Goal: Feedback & Contribution: Submit feedback/report problem

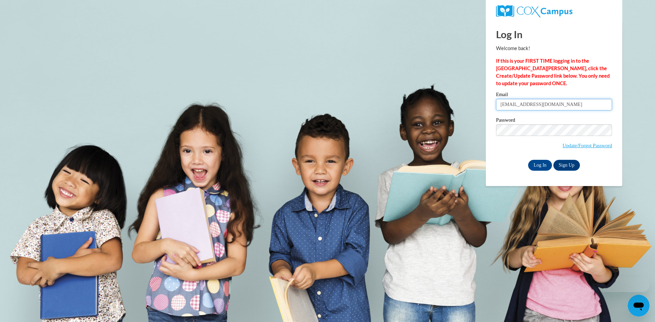
click at [561, 104] on input "indhodeqa83@gmail.com" at bounding box center [554, 105] width 116 height 12
drag, startPoint x: 563, startPoint y: 104, endPoint x: 416, endPoint y: 128, distance: 149.0
click at [416, 128] on body "Log In Welcome back! If this is your FIRST TIME logging in to the NEW Cox Campu…" at bounding box center [327, 161] width 655 height 322
type input "fahmolucky@gmail.com"
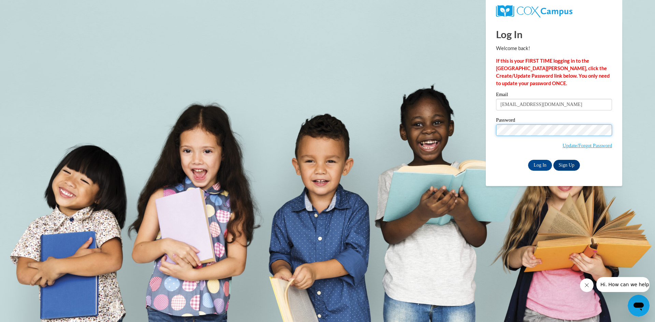
click at [402, 152] on body "Log In Welcome back! If this is your FIRST TIME logging in to the NEW Cox Campu…" at bounding box center [327, 161] width 655 height 322
click at [486, 158] on div "Log In Welcome back! If this is your FIRST TIME logging in to the NEW Cox Campu…" at bounding box center [553, 103] width 147 height 166
click at [542, 165] on input "Log In" at bounding box center [540, 165] width 24 height 11
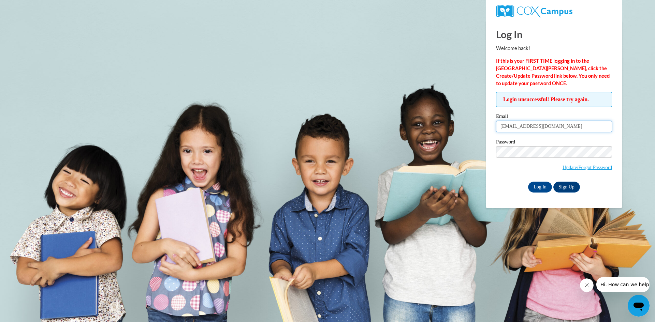
click at [558, 126] on input "fahmolucky@gmail.com" at bounding box center [554, 127] width 116 height 12
click at [438, 128] on body "Log In Welcome back! If this is your FIRST TIME logging in to the NEW Cox Campu…" at bounding box center [327, 161] width 655 height 322
click at [533, 185] on input "Log In" at bounding box center [540, 187] width 24 height 11
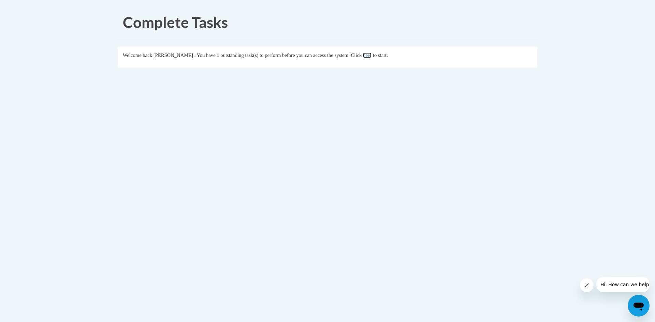
click at [371, 55] on link "here" at bounding box center [367, 55] width 9 height 5
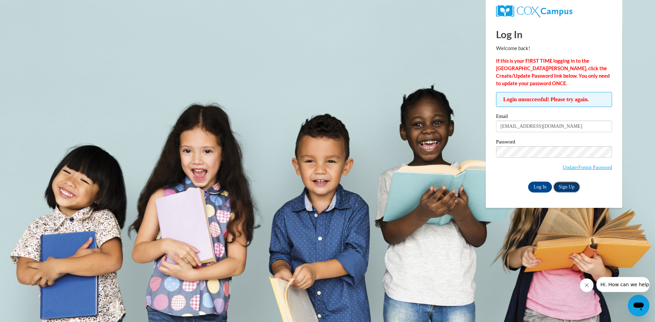
click at [565, 186] on link "Sign Up" at bounding box center [566, 187] width 27 height 11
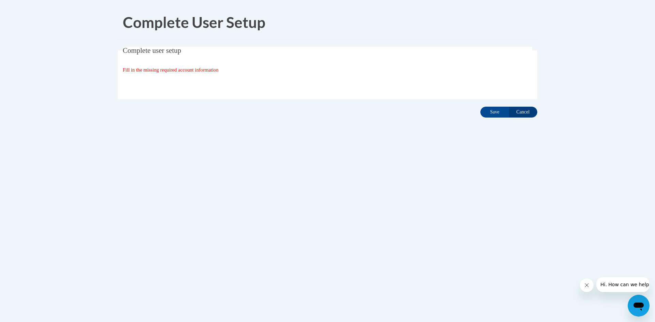
click at [611, 288] on button "Hi. How can we help?" at bounding box center [625, 284] width 59 height 15
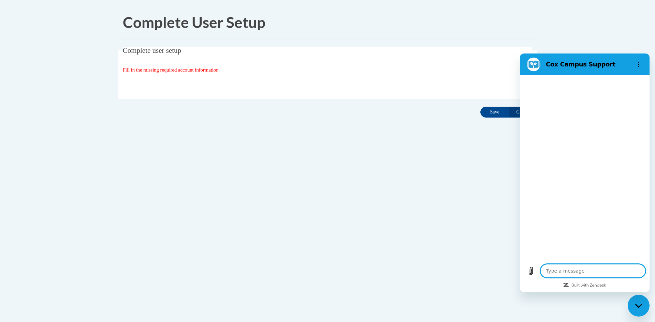
type textarea "x"
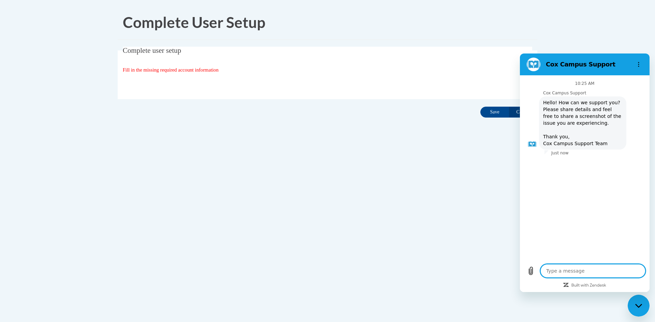
type textarea "I"
type textarea "x"
type textarea "I"
type textarea "x"
type textarea "I c"
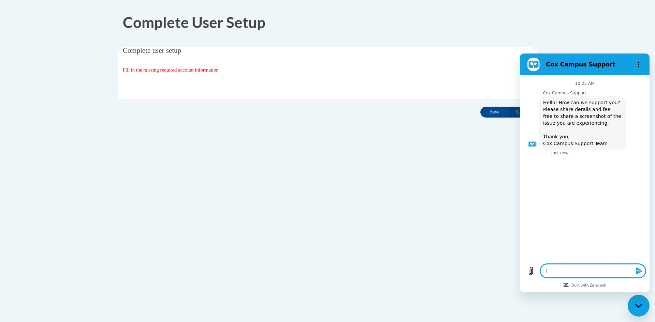
type textarea "x"
type textarea "I ca"
type textarea "x"
type textarea "I can"
type textarea "x"
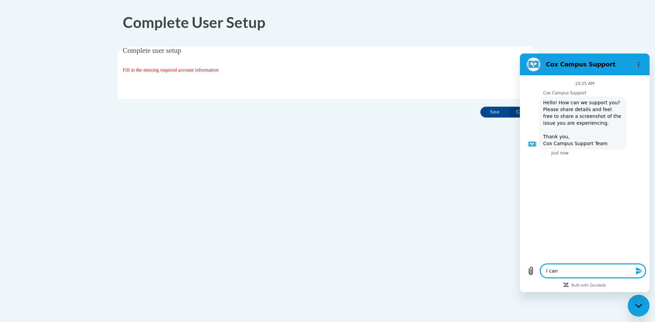
type textarea "I can'"
type textarea "x"
type textarea "I can't"
type textarea "x"
type textarea "I can't"
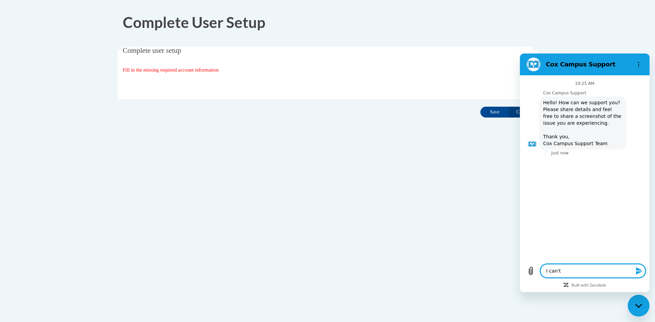
type textarea "x"
type textarea "I can't l"
type textarea "x"
type textarea "I can't lo"
type textarea "x"
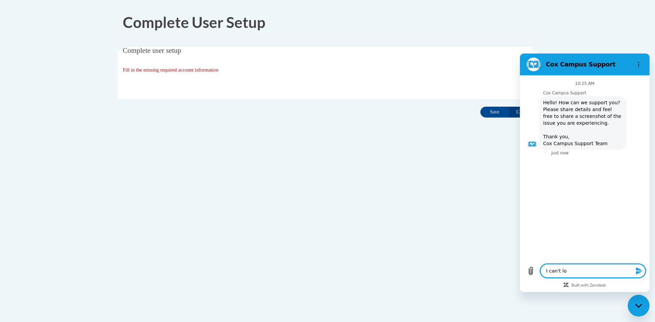
type textarea "I can't log"
type textarea "x"
type textarea "I can't log"
type textarea "x"
type textarea "I can't log i"
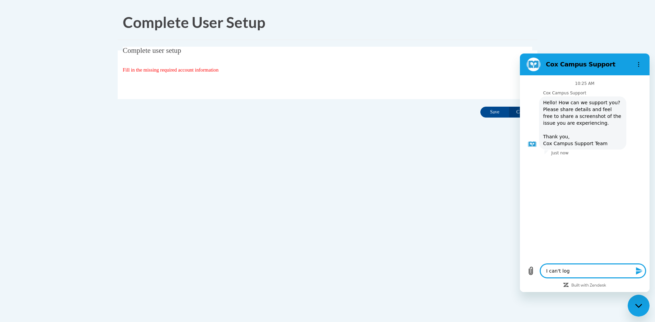
type textarea "x"
type textarea "I can't log in"
type textarea "x"
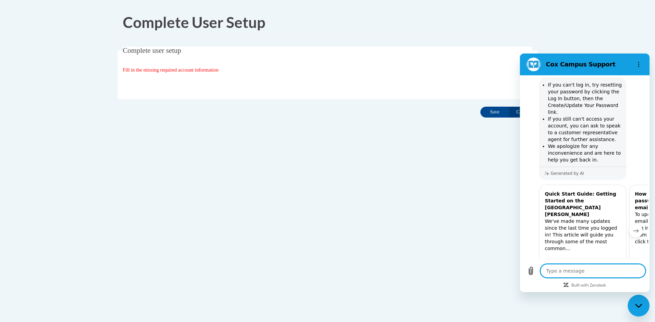
scroll to position [103, 0]
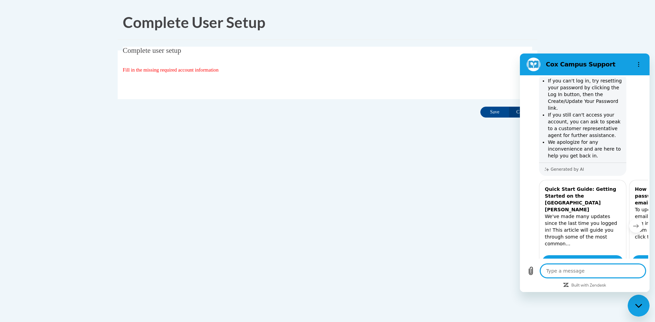
type textarea "x"
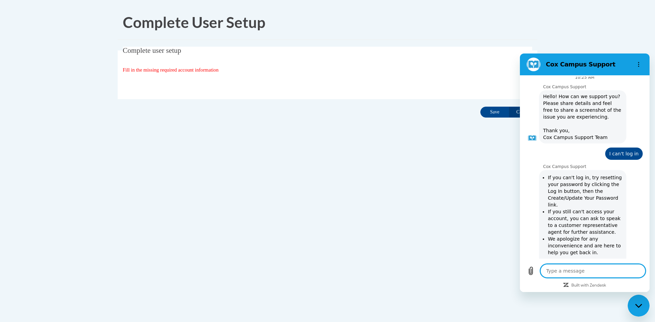
scroll to position [0, 0]
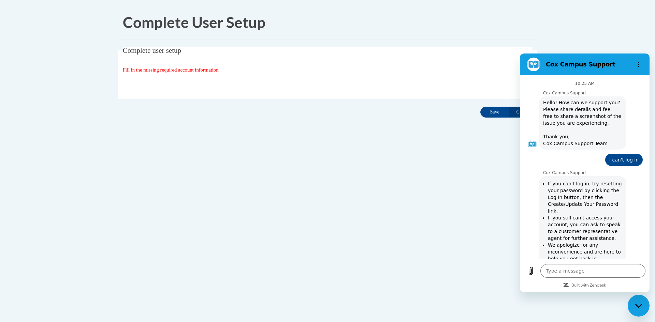
click at [401, 172] on body "Complete User Setup Complete user setup Fill in the missing required account in…" at bounding box center [327, 161] width 655 height 322
click at [390, 294] on body "Complete User Setup Complete user setup Fill in the missing required account in…" at bounding box center [327, 161] width 655 height 322
drag, startPoint x: 422, startPoint y: 81, endPoint x: 419, endPoint y: 83, distance: 3.5
click at [422, 82] on div "Organization State and County | Estado y Condado de la organización Select Stat…" at bounding box center [327, 84] width 409 height 14
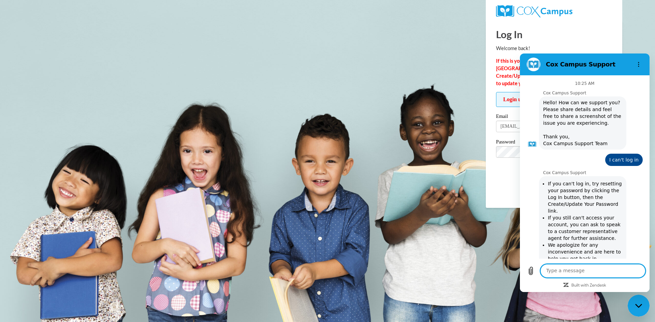
scroll to position [143, 0]
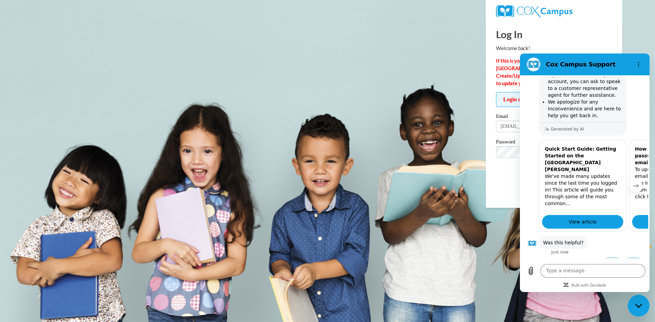
click at [410, 53] on body "Log In Welcome back! If this is your FIRST TIME logging in to the NEW Cox Campu…" at bounding box center [327, 161] width 655 height 322
click at [628, 258] on button "No" at bounding box center [633, 264] width 18 height 13
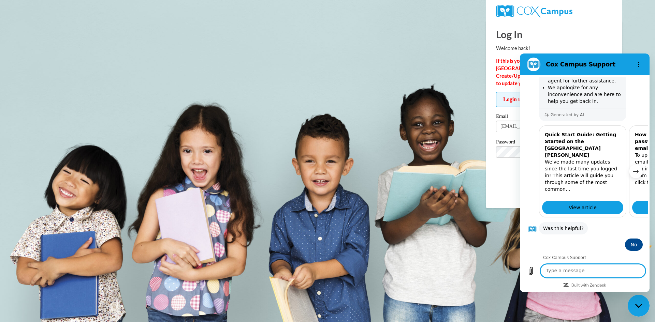
scroll to position [157, 0]
click at [624, 73] on section "Cox Campus Support" at bounding box center [585, 65] width 130 height 22
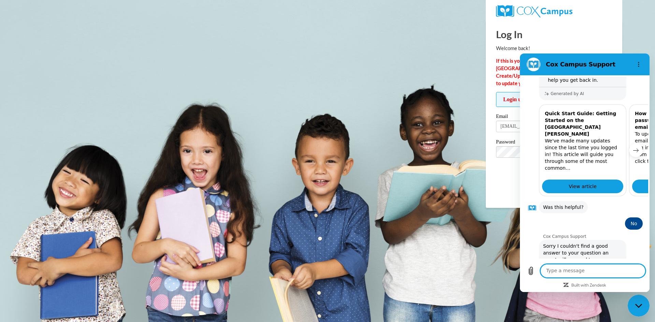
scroll to position [196, 0]
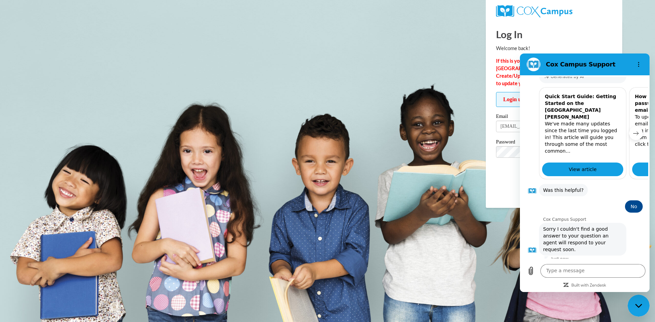
click at [535, 277] on div "Type a message x" at bounding box center [584, 271] width 121 height 14
drag, startPoint x: 490, startPoint y: 241, endPoint x: 518, endPoint y: 236, distance: 27.7
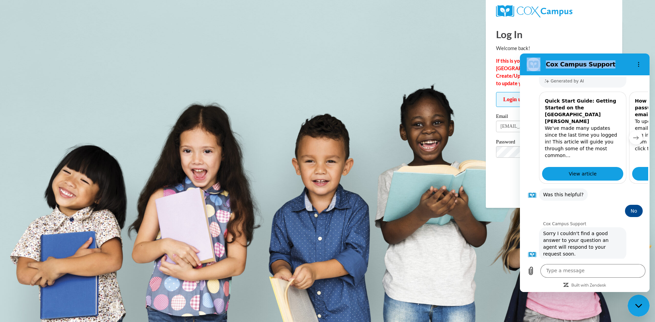
drag, startPoint x: 612, startPoint y: 62, endPoint x: 427, endPoint y: 193, distance: 226.7
click at [520, 193] on html "Cox Campus Support 10:25 AM Cox Campus Support Cox Campus Support says: Hello! …" at bounding box center [585, 173] width 130 height 239
click at [540, 151] on div "Quick Start Guide: Getting Started on the New Cox Campus We've made many update…" at bounding box center [582, 138] width 87 height 92
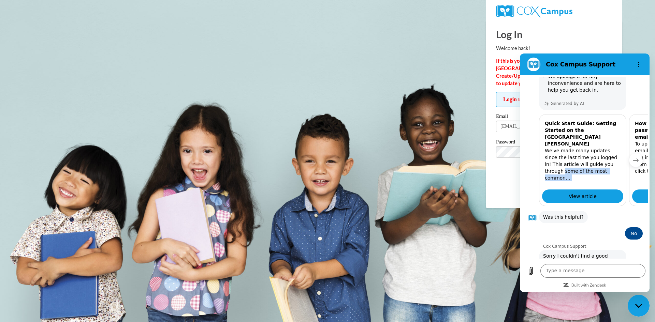
scroll to position [164, 0]
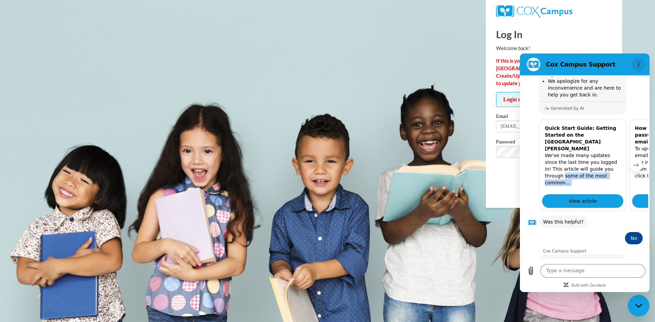
click at [637, 65] on icon "Options menu" at bounding box center [637, 64] width 5 height 5
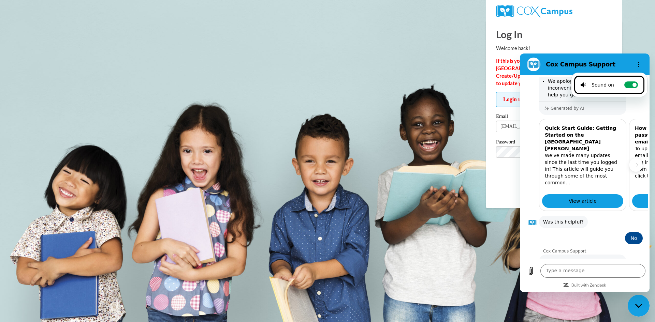
click at [592, 65] on h2 "Cox Campus Support" at bounding box center [586, 64] width 83 height 8
drag, startPoint x: 580, startPoint y: 65, endPoint x: 571, endPoint y: 73, distance: 12.4
click at [580, 65] on h2 "Cox Campus Support" at bounding box center [586, 64] width 83 height 8
click at [587, 99] on div "If you can't log in, try resetting your password by clicking the Log In button,…" at bounding box center [582, 56] width 85 height 89
click at [533, 271] on icon "Upload file" at bounding box center [531, 271] width 4 height 8
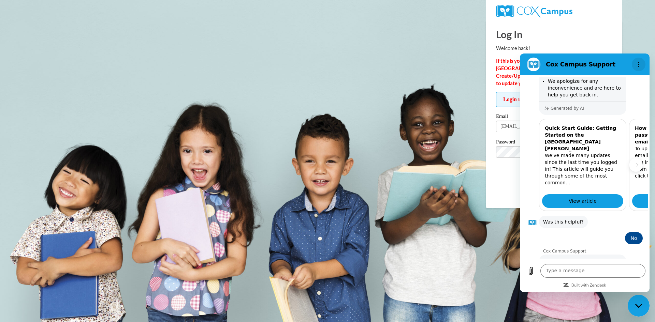
click at [640, 63] on icon "Options menu" at bounding box center [637, 64] width 5 height 5
click at [639, 67] on icon "Options menu" at bounding box center [637, 64] width 5 height 5
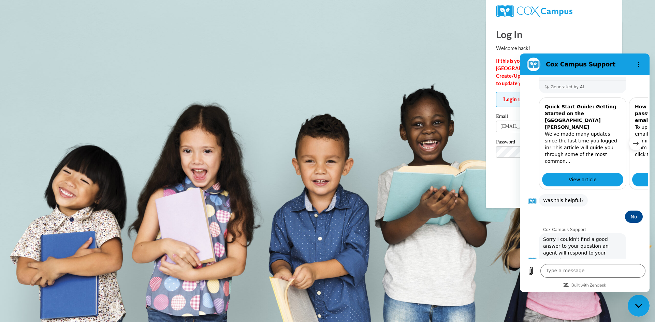
scroll to position [196, 0]
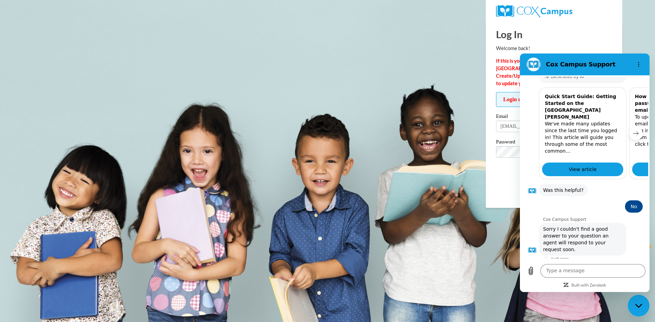
click at [620, 265] on button "Talk to a human" at bounding box center [619, 275] width 45 height 20
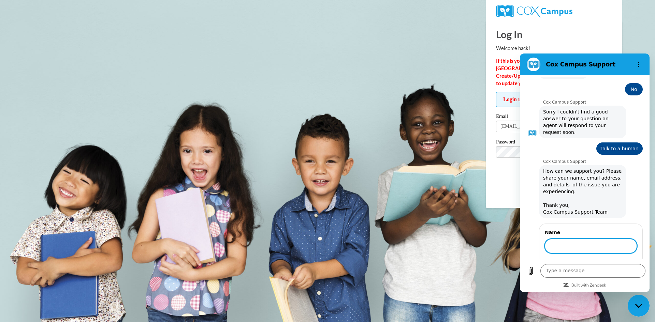
scroll to position [312, 0]
type input "log out"
click at [614, 259] on button "Next" at bounding box center [625, 266] width 23 height 14
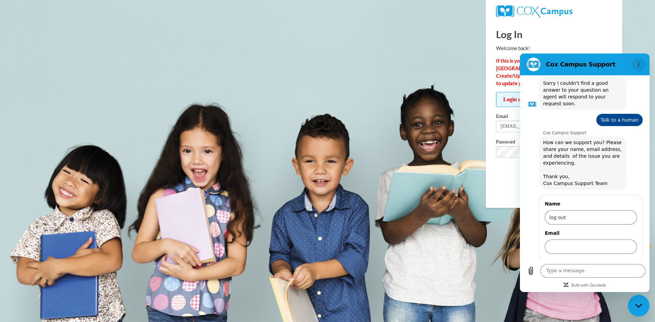
click at [644, 62] on button "Options menu" at bounding box center [638, 65] width 14 height 14
click at [644, 63] on button "Options menu" at bounding box center [638, 65] width 14 height 14
drag, startPoint x: 419, startPoint y: 76, endPoint x: 414, endPoint y: 74, distance: 5.5
click at [418, 72] on body "Log In Welcome back! If this is your FIRST TIME logging in to the NEW Cox Campu…" at bounding box center [327, 161] width 655 height 322
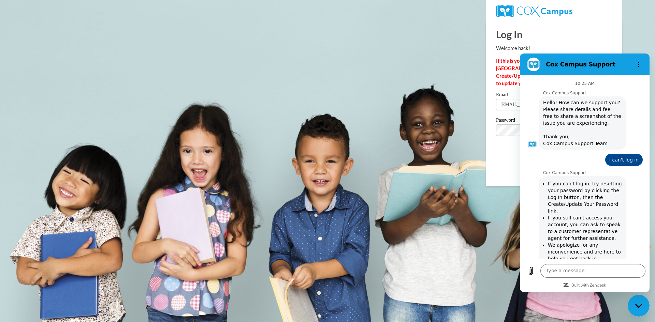
scroll to position [312, 0]
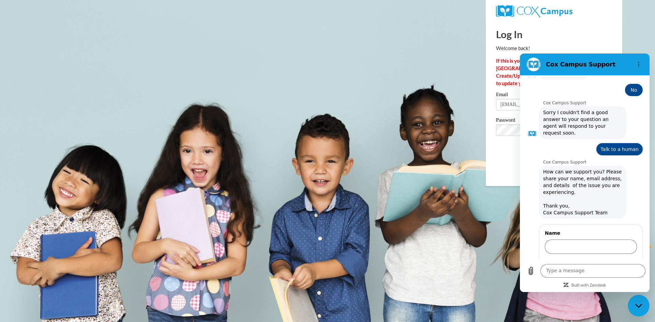
click at [629, 52] on body "Log In Welcome back! If this is your FIRST TIME logging in to the NEW Cox Campu…" at bounding box center [327, 161] width 655 height 322
drag, startPoint x: 630, startPoint y: 57, endPoint x: 608, endPoint y: 66, distance: 24.4
click at [520, 84] on html "Cox Campus Support 10:25 AM Cox Campus Support Cox Campus Support says: Hello! …" at bounding box center [585, 173] width 130 height 239
click at [634, 60] on button "Options menu" at bounding box center [638, 65] width 14 height 14
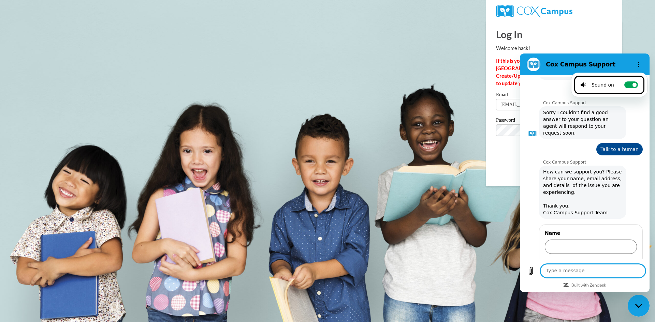
drag, startPoint x: 573, startPoint y: 269, endPoint x: 576, endPoint y: 268, distance: 3.8
click at [574, 269] on textarea at bounding box center [592, 271] width 105 height 14
click at [573, 270] on textarea at bounding box center [592, 271] width 105 height 14
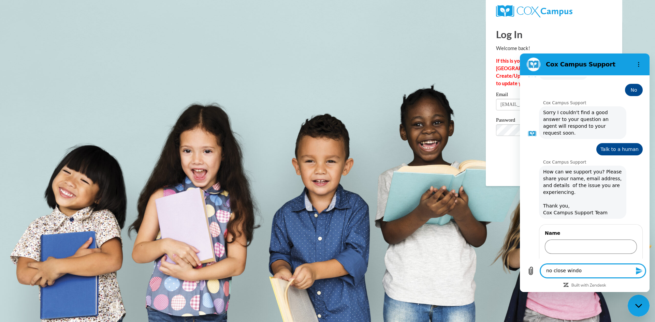
type textarea "no close window"
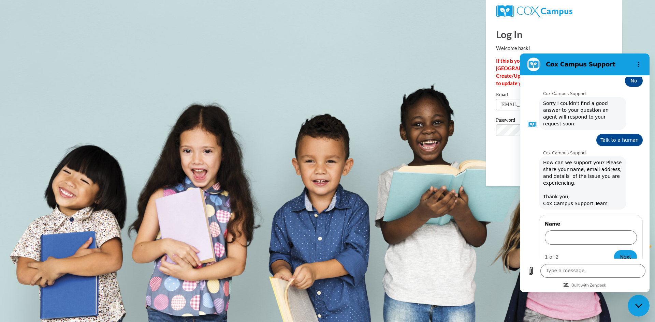
scroll to position [316, 0]
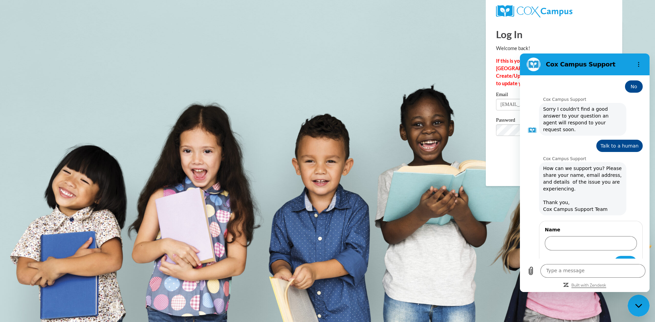
click at [585, 284] on icon "Built with Zendesk: Visit the Zendesk website in a new tab" at bounding box center [588, 286] width 35 height 4
drag, startPoint x: 609, startPoint y: 62, endPoint x: 582, endPoint y: 115, distance: 59.3
click at [520, 120] on html "Cox Campus Support 10:25 AM Cox Campus Support Cox Campus Support says: Hello! …" at bounding box center [585, 173] width 130 height 239
click at [606, 140] on span "Talk to a human" at bounding box center [619, 146] width 44 height 12
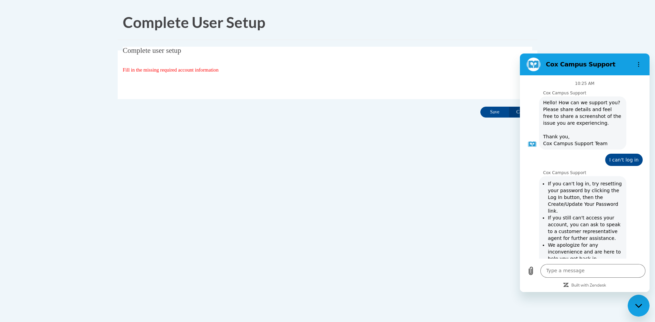
click at [580, 84] on p "10:25 AM" at bounding box center [584, 83] width 19 height 5
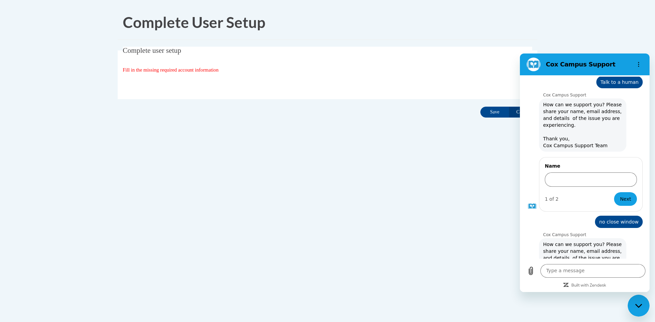
scroll to position [316, 0]
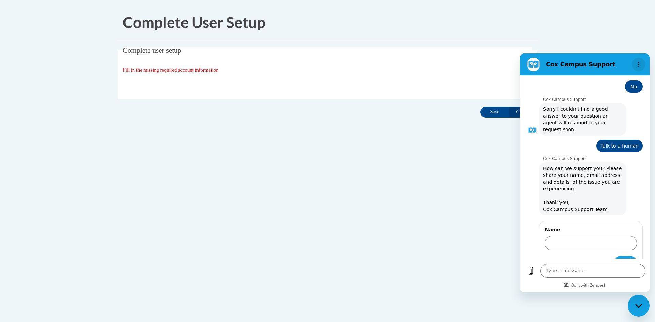
click at [641, 64] on button "Options menu" at bounding box center [638, 65] width 14 height 14
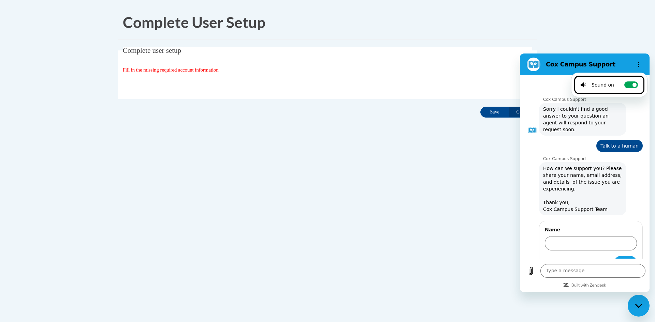
click at [533, 67] on figure at bounding box center [533, 65] width 14 height 14
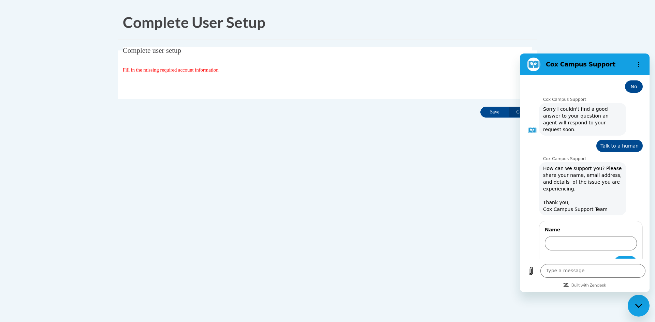
click at [533, 67] on figure at bounding box center [533, 65] width 14 height 14
drag, startPoint x: 14, startPoint y: 13, endPoint x: 353, endPoint y: 90, distance: 347.7
click at [353, 90] on div "Organization State and County | Estado y Condado de la organización Select Stat…" at bounding box center [327, 84] width 409 height 14
click at [517, 113] on input "Cancel" at bounding box center [522, 112] width 29 height 11
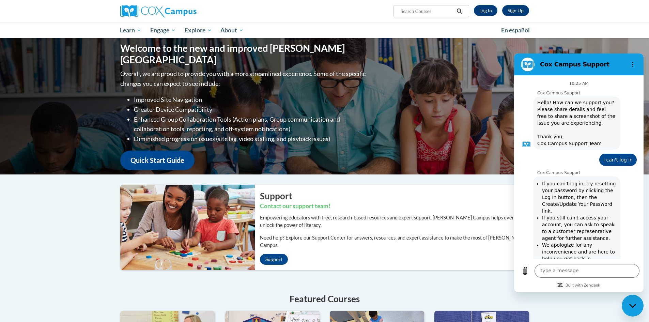
scroll to position [452, 0]
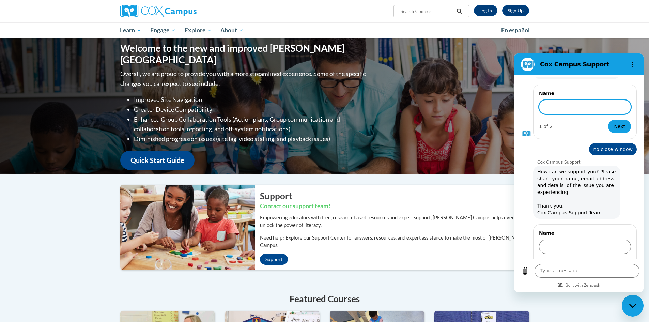
click at [599, 100] on input "Name" at bounding box center [585, 107] width 92 height 14
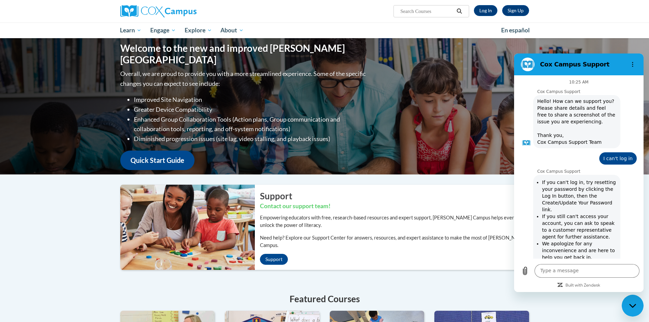
scroll to position [0, 0]
click at [566, 67] on h2 "Cox Campus Support" at bounding box center [581, 64] width 83 height 8
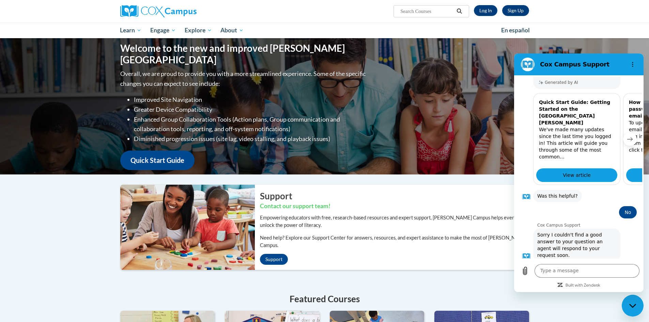
scroll to position [452, 0]
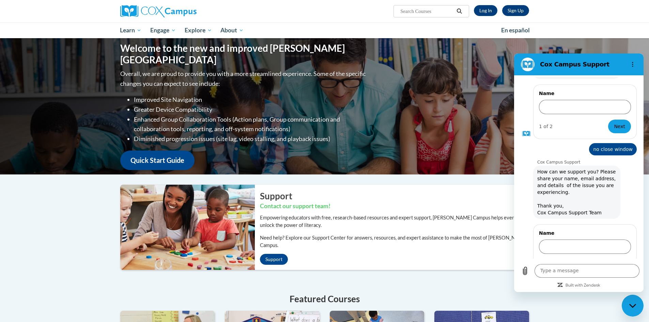
drag, startPoint x: 641, startPoint y: 101, endPoint x: 1165, endPoint y: 366, distance: 587.1
drag, startPoint x: 642, startPoint y: 220, endPoint x: 1160, endPoint y: 290, distance: 522.7
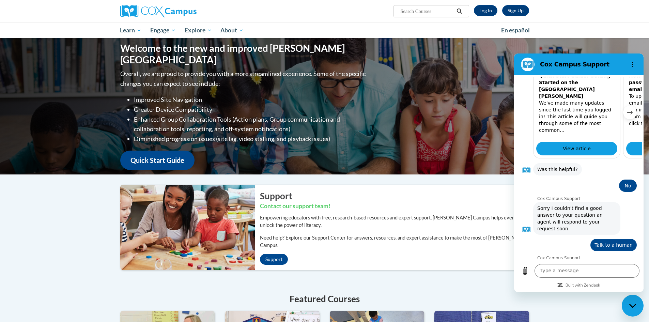
scroll to position [179, 0]
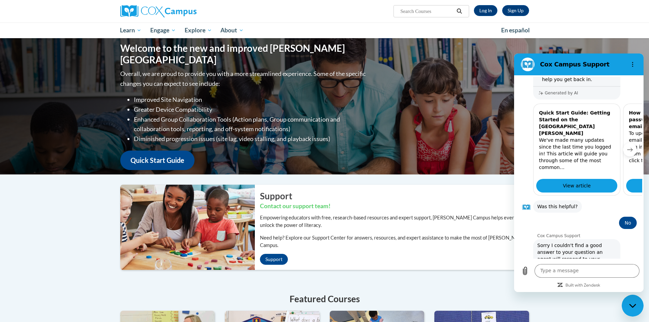
click at [614, 67] on h2 "Cox Campus Support" at bounding box center [581, 64] width 83 height 8
click at [616, 70] on div "Cox Campus Support" at bounding box center [571, 65] width 105 height 14
drag, startPoint x: 617, startPoint y: 74, endPoint x: 589, endPoint y: 69, distance: 27.6
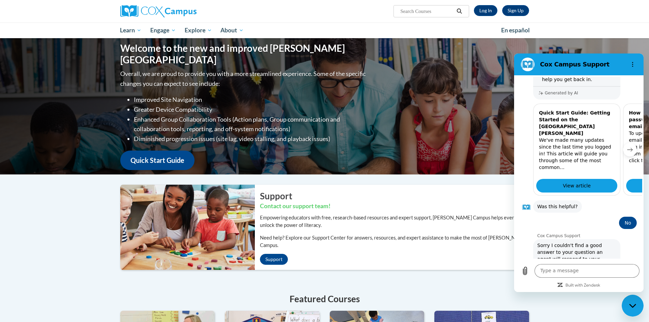
click at [592, 69] on div "Cox Campus Support" at bounding box center [571, 65] width 105 height 14
click at [604, 67] on h2 "Cox Campus Support" at bounding box center [581, 64] width 83 height 8
click at [605, 67] on h2 "Cox Campus Support" at bounding box center [581, 64] width 83 height 8
click at [525, 64] on figure at bounding box center [528, 65] width 14 height 14
click at [633, 63] on icon "Options menu" at bounding box center [632, 64] width 5 height 5
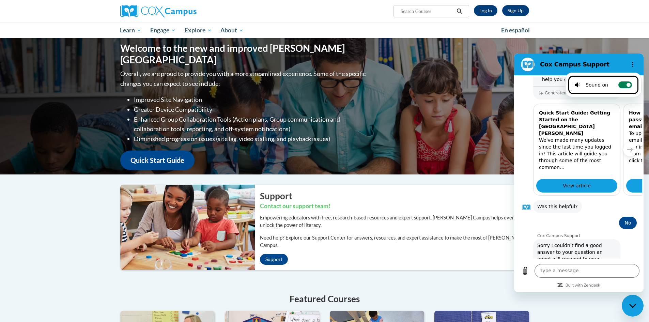
click at [622, 85] on label "Toggle sound notifications" at bounding box center [626, 84] width 14 height 7
click at [622, 85] on input "Toggle sound notifications" at bounding box center [626, 84] width 14 height 7
checkbox input "false"
click at [622, 85] on div "Cox Campus Support says: If you can't log in, try resetting your password by cl…" at bounding box center [581, 47] width 121 height 103
click at [631, 66] on icon "Options menu" at bounding box center [632, 64] width 5 height 5
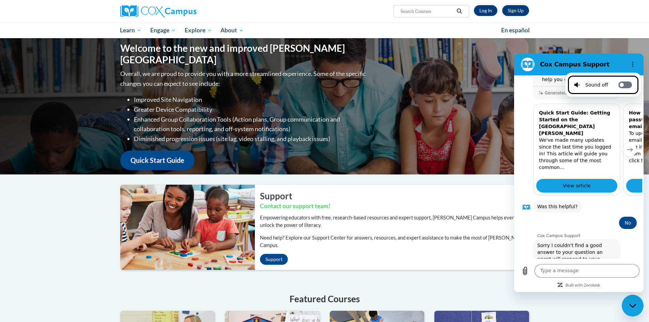
click at [623, 83] on label "Toggle sound notifications" at bounding box center [626, 84] width 14 height 7
click at [623, 83] on input "Toggle sound notifications" at bounding box center [626, 84] width 14 height 7
checkbox input "true"
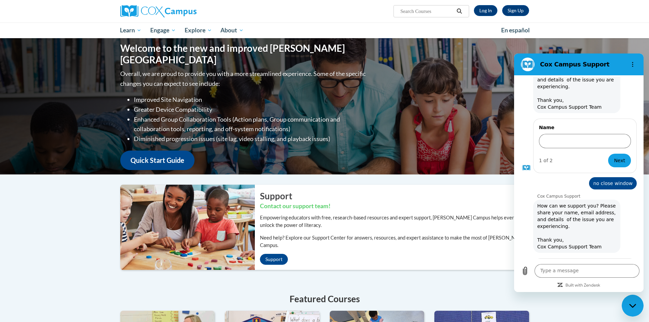
scroll to position [452, 0]
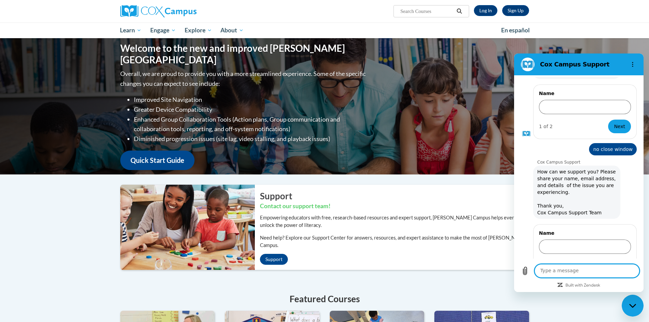
drag, startPoint x: 574, startPoint y: 270, endPoint x: 569, endPoint y: 272, distance: 5.5
click at [574, 269] on textarea at bounding box center [587, 271] width 105 height 14
type textarea "goodbye"
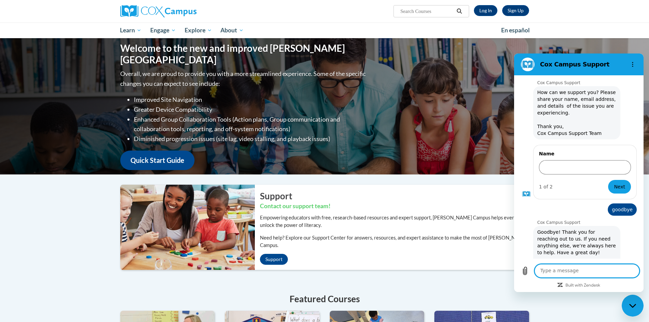
scroll to position [533, 0]
drag, startPoint x: 612, startPoint y: 62, endPoint x: 993, endPoint y: 108, distance: 383.9
click at [612, 62] on h2 "Cox Campus Support" at bounding box center [581, 64] width 83 height 8
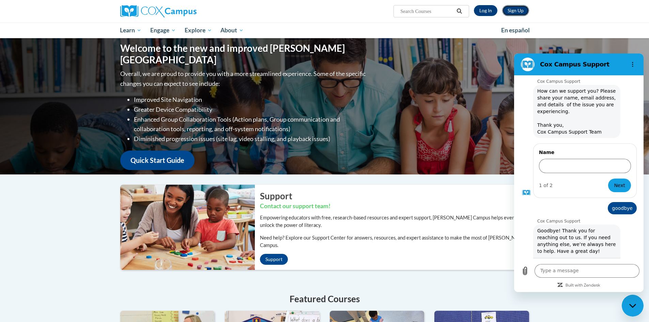
click at [522, 12] on link "Sign Up" at bounding box center [516, 10] width 27 height 11
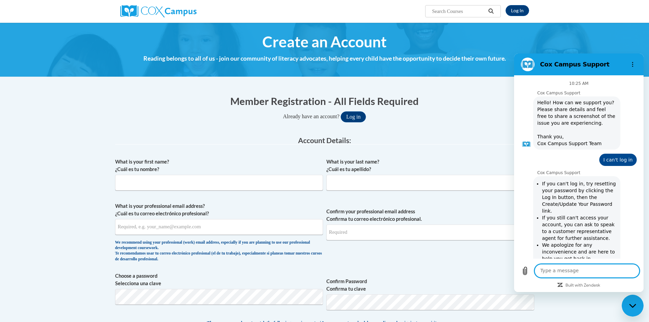
scroll to position [533, 0]
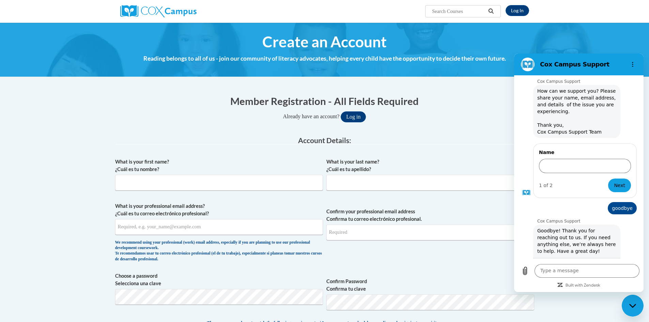
click at [619, 62] on h2 "Cox Campus Support" at bounding box center [581, 64] width 83 height 8
click at [621, 97] on div "[PERSON_NAME] Campus Support says: How can we support you? Please share your na…" at bounding box center [581, 111] width 121 height 54
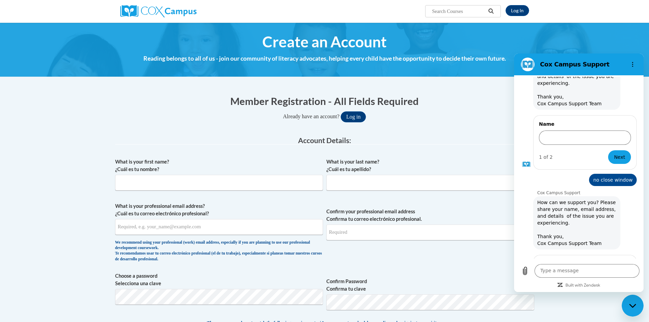
drag, startPoint x: 573, startPoint y: 120, endPoint x: 580, endPoint y: 36, distance: 83.4
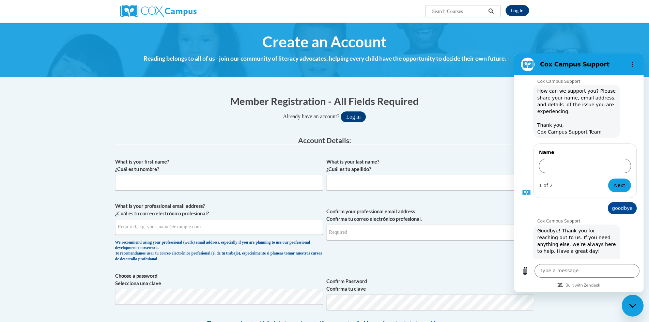
click at [638, 306] on div "Close messaging window" at bounding box center [633, 306] width 20 height 20
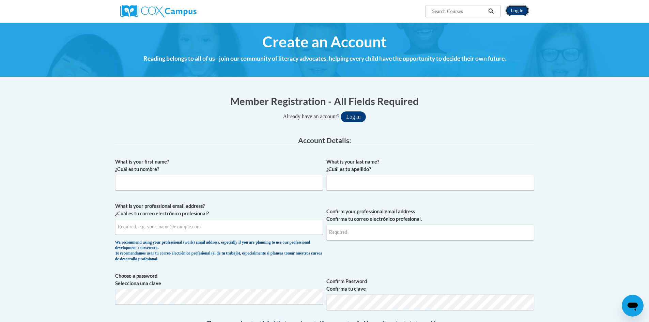
click at [520, 11] on link "Log In" at bounding box center [518, 10] width 24 height 11
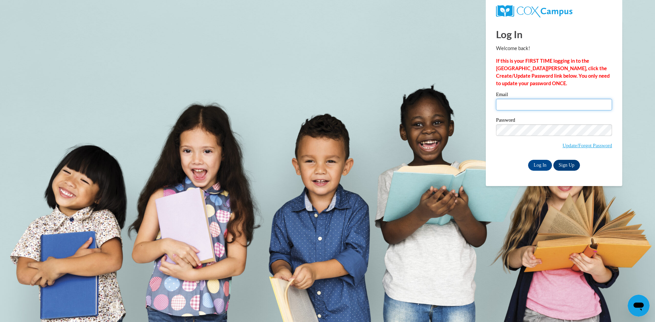
type input "[EMAIL_ADDRESS][DOMAIN_NAME]"
click at [571, 167] on link "Sign Up" at bounding box center [566, 165] width 27 height 11
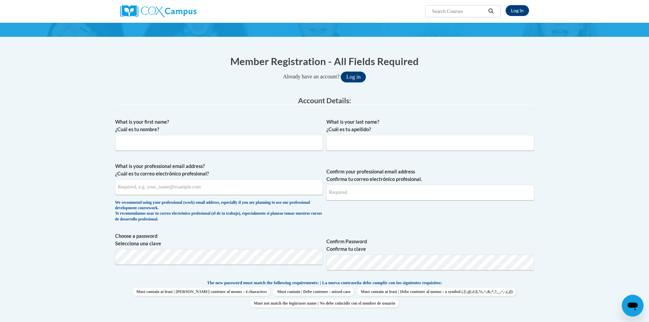
scroll to position [102, 0]
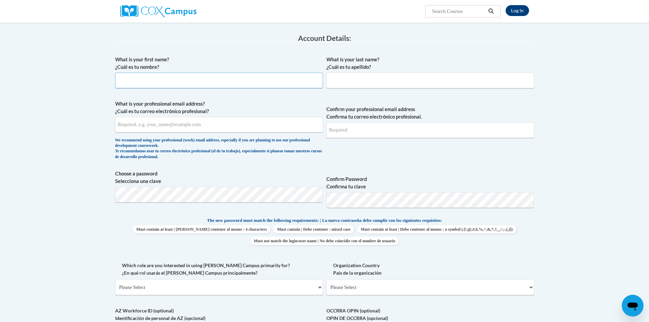
click at [144, 85] on input "What is your first name? ¿Cuál es tu nombre?" at bounding box center [219, 81] width 208 height 16
type input "Fahmo"
click at [372, 78] on input "What is your last name? ¿Cuál es tu apellido?" at bounding box center [431, 81] width 208 height 16
type input "Mahamed"
click at [244, 125] on input "What is your professional email address? ¿Cuál es tu correo electrónico profesi…" at bounding box center [219, 125] width 208 height 16
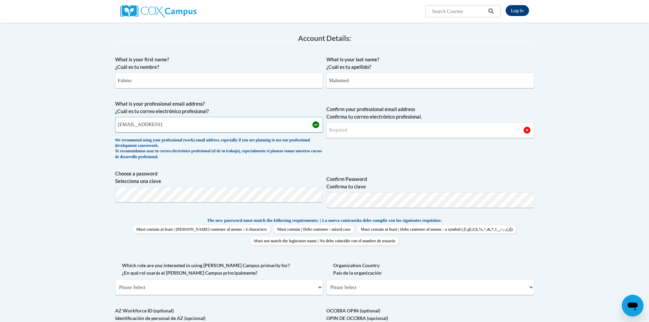
type input "fahmolucky@gmail.con"
click at [378, 132] on input "Confirm your professional email address Confirma tu correo electrónico profesio…" at bounding box center [431, 130] width 208 height 16
type input "fahmolucky@gmail.comn"
click at [555, 235] on body "Log In Search Search... Create an Account Reading belongs to all of us - join o…" at bounding box center [324, 288] width 649 height 781
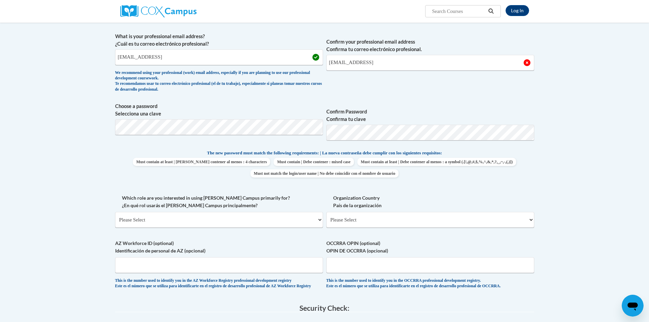
scroll to position [170, 0]
click at [181, 218] on select "Please Select College/University | Colegio/Universidad Community/Nonprofit Part…" at bounding box center [219, 219] width 208 height 16
select select "fbf2d438-af2f-41f8-98f1-81c410e29de3"
click at [115, 211] on select "Please Select College/University | Colegio/Universidad Community/Nonprofit Part…" at bounding box center [219, 219] width 208 height 16
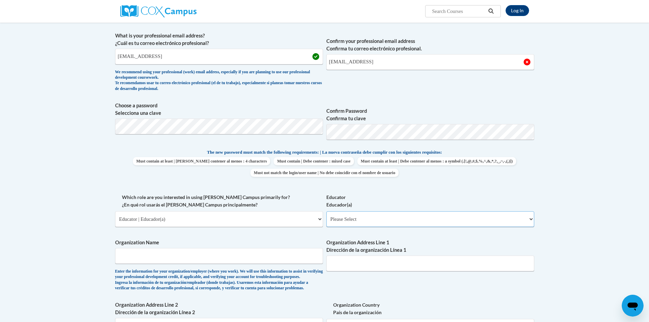
click at [369, 217] on select "Please Select Early Learning/Daycare Teacher/Family Home Care Provider | Maestr…" at bounding box center [431, 219] width 208 height 16
select select "67563ca1-16dc-4830-a7b3-94a34bed3689"
click at [327, 211] on select "Please Select Early Learning/Daycare Teacher/Family Home Care Provider | Maestr…" at bounding box center [431, 219] width 208 height 16
click at [131, 253] on input "Organization Name" at bounding box center [219, 256] width 208 height 16
type input "Iftiin Academy"
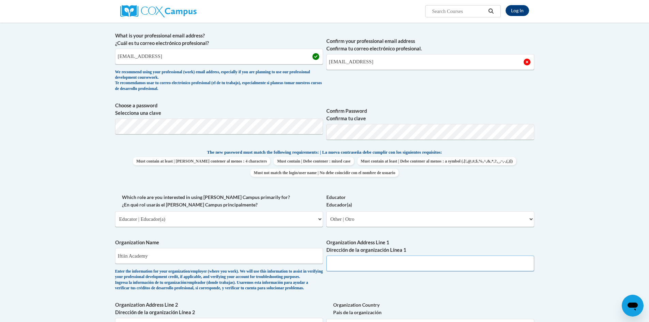
click at [422, 268] on input "Organization Address Line 1 Dirección de la organización Línea 1" at bounding box center [431, 264] width 208 height 16
type input "3296 Westerville Rd."
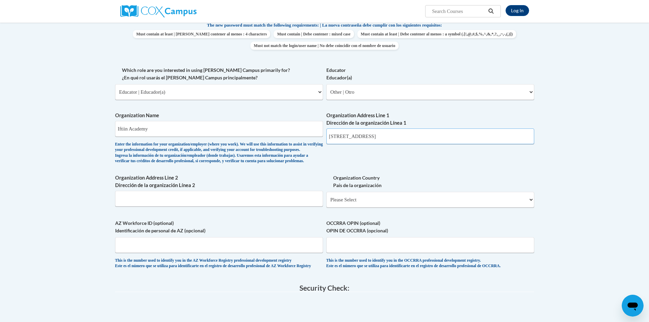
scroll to position [307, 0]
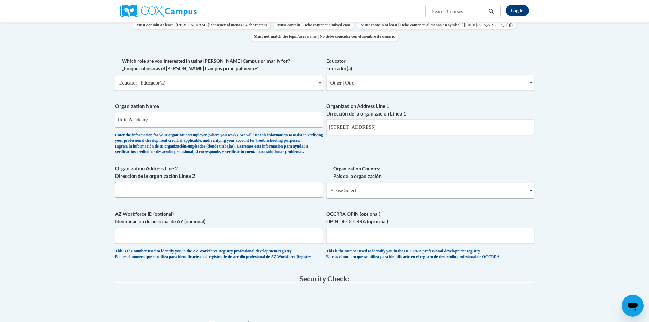
click at [174, 197] on input "Organization Address Line 2 Dirección de la organización Línea 2" at bounding box center [219, 190] width 208 height 16
click at [136, 197] on input "Columbyus" at bounding box center [219, 190] width 208 height 16
type input "Columbus"
click at [370, 198] on select "Please Select United States | Estados Unidos Outside of the United States | Fue…" at bounding box center [431, 191] width 208 height 16
select select "ad49bcad-a171-4b2e-b99c-48b446064914"
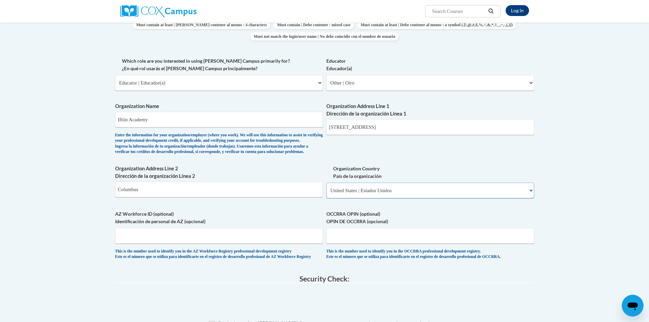
click at [327, 194] on select "Please Select United States | Estados Unidos Outside of the United States | Fue…" at bounding box center [431, 191] width 208 height 16
select select
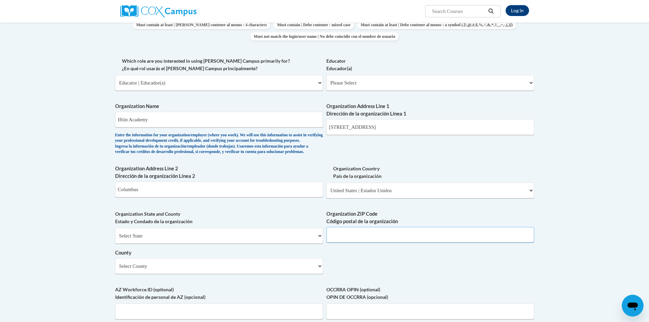
click at [369, 243] on input "Organization ZIP Code Código postal de la organización" at bounding box center [431, 235] width 208 height 16
type input "43224"
click at [186, 274] on select "Select County Adams Allen Ashland Ashtabula Athens Auglaize Belmont Brown Butle…" at bounding box center [219, 266] width 208 height 16
select select "Franklin"
click at [115, 269] on select "Select County Adams Allen Ashland Ashtabula Athens Auglaize Belmont Brown Butle…" at bounding box center [219, 266] width 208 height 16
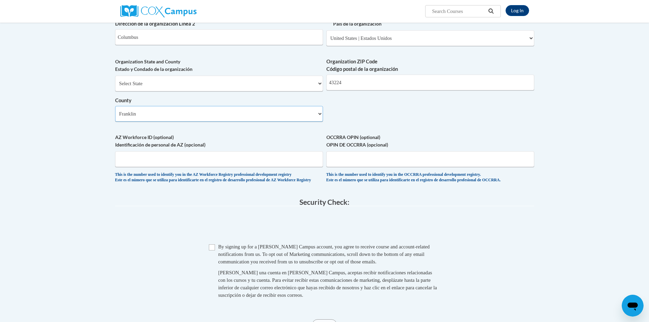
scroll to position [477, 0]
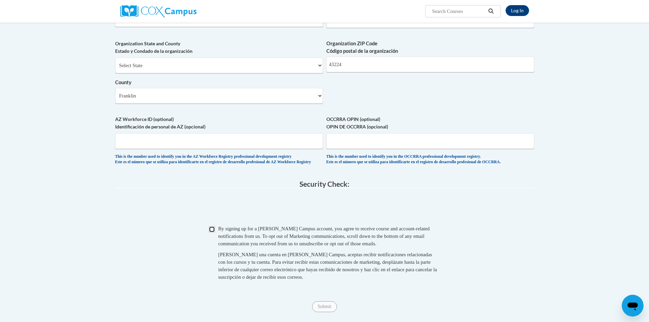
click at [211, 233] on input "Checkbox" at bounding box center [212, 229] width 6 height 6
checkbox input "true"
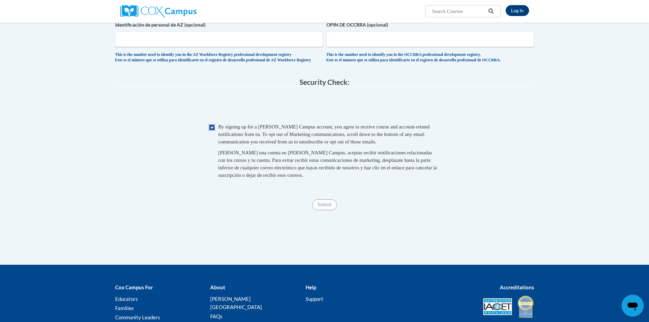
scroll to position [580, 0]
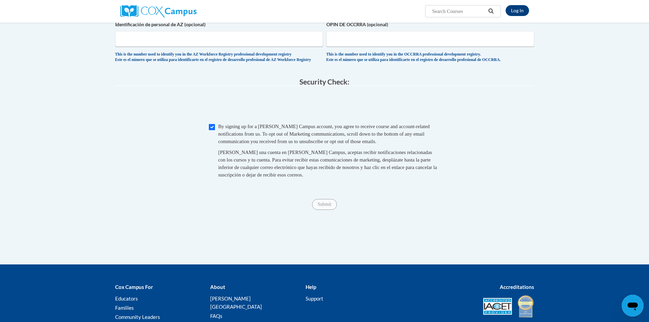
click at [328, 207] on span "Submit" at bounding box center [324, 203] width 25 height 5
click at [325, 207] on span "Submit" at bounding box center [324, 203] width 25 height 5
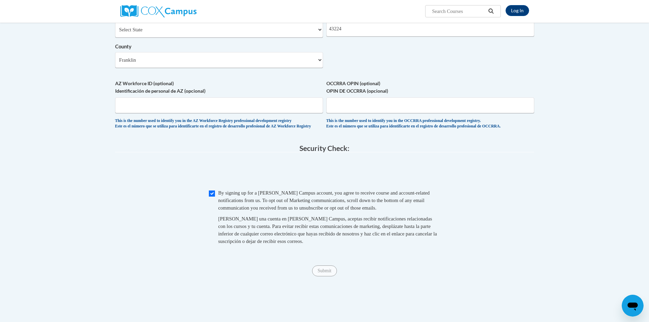
scroll to position [511, 0]
click at [362, 115] on input "OCCRRA OPIN (optional) OPIN DE OCCRRA (opcional)" at bounding box center [431, 107] width 208 height 16
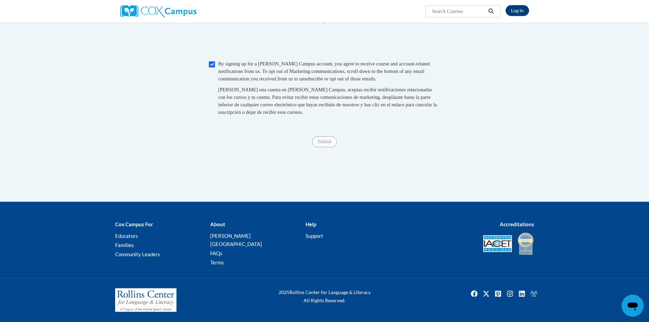
type input "11217484"
click at [324, 144] on span "Submit" at bounding box center [324, 140] width 25 height 5
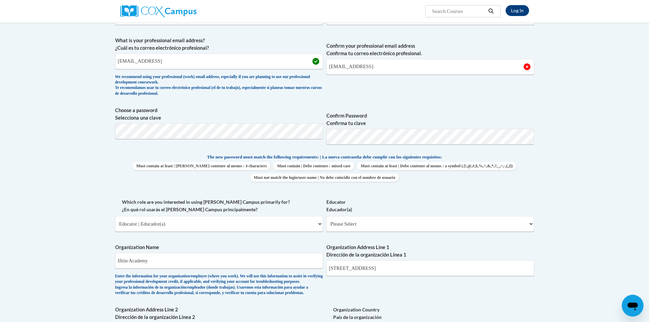
scroll to position [101, 0]
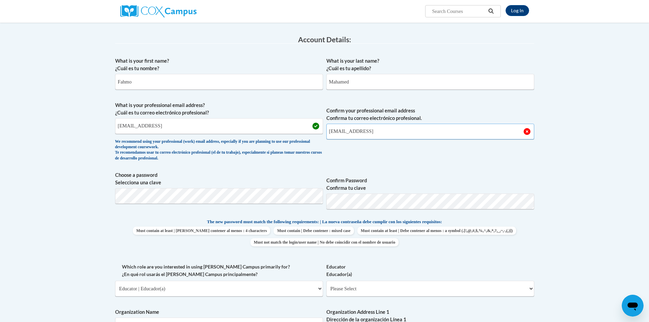
click at [396, 133] on input "fahmolucky@gmail.comn" at bounding box center [431, 132] width 208 height 16
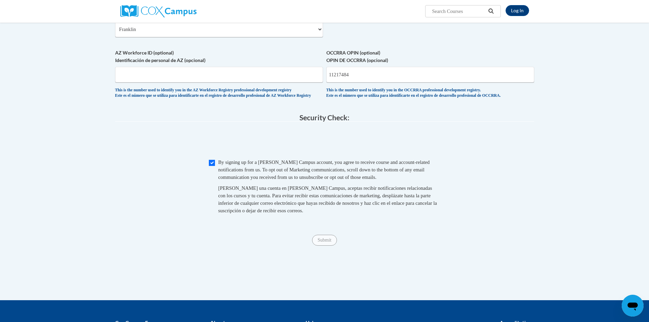
scroll to position [544, 0]
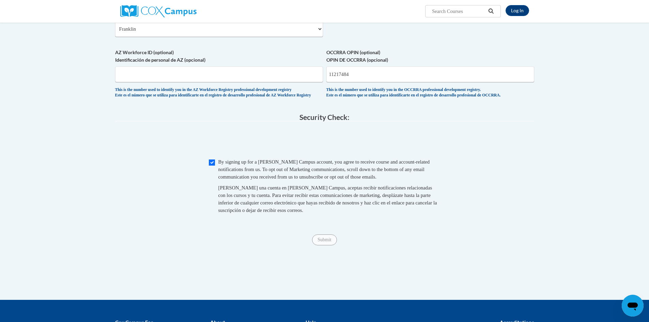
type input "[EMAIL_ADDRESS][DOMAIN_NAME]"
click at [323, 242] on span "Submit" at bounding box center [324, 239] width 25 height 5
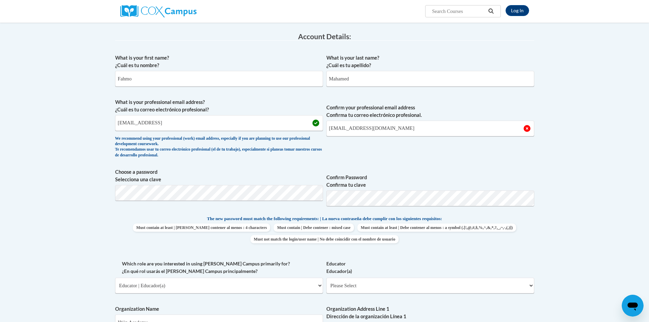
scroll to position [101, 0]
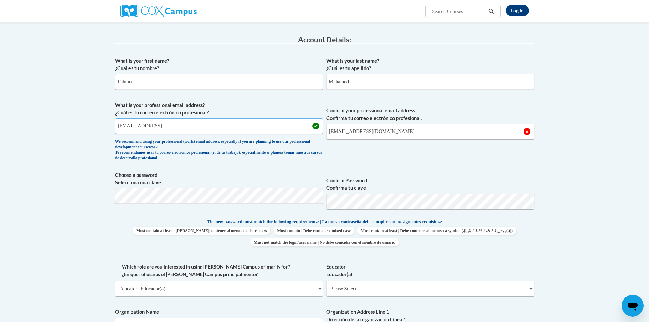
click at [171, 128] on input "[EMAIL_ADDRESS]" at bounding box center [219, 126] width 208 height 16
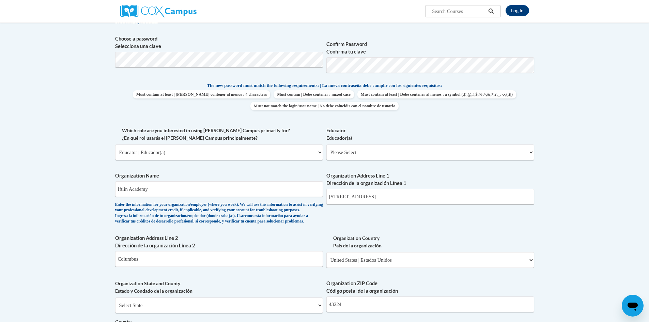
type input "[EMAIL_ADDRESS][DOMAIN_NAME]"
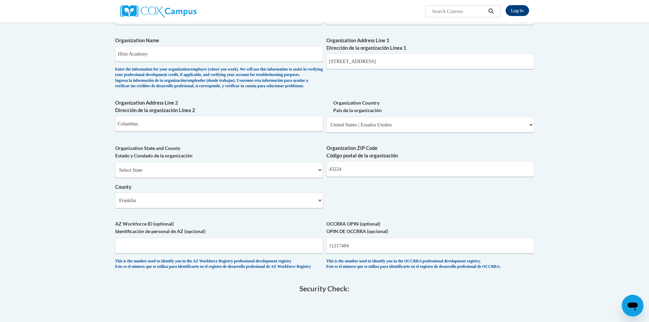
scroll to position [538, 0]
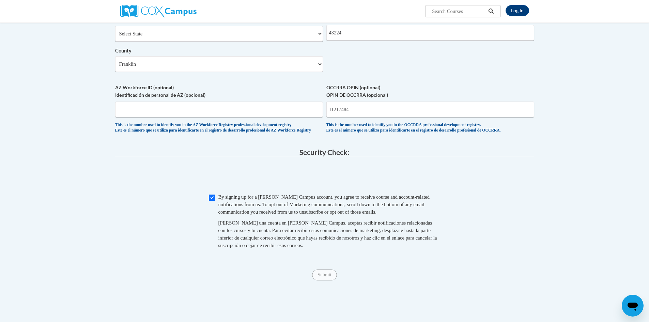
click at [326, 277] on span "Submit" at bounding box center [324, 274] width 25 height 5
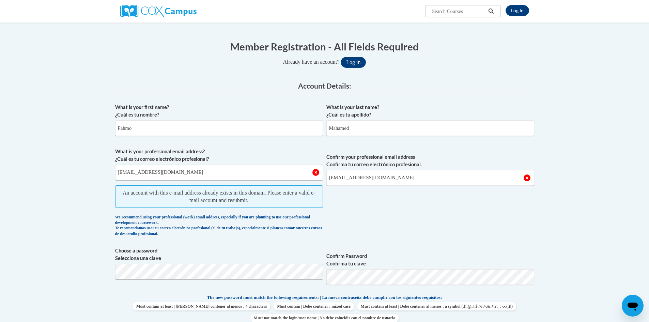
scroll to position [0, 0]
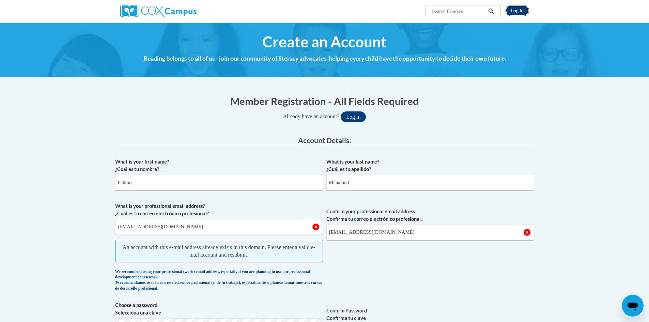
click at [512, 11] on link "Log In" at bounding box center [518, 10] width 24 height 11
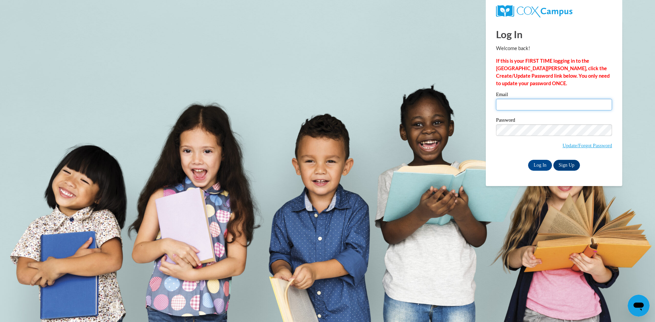
type input "[EMAIL_ADDRESS][DOMAIN_NAME]"
click at [529, 123] on label "Password" at bounding box center [554, 121] width 116 height 7
click at [515, 151] on span "Update/Forgot Password" at bounding box center [554, 138] width 116 height 28
click at [538, 164] on input "Log In" at bounding box center [540, 165] width 24 height 11
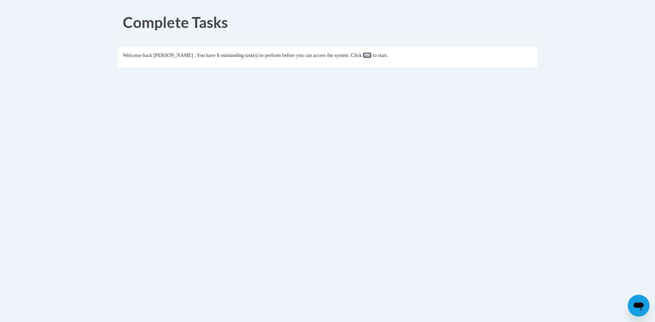
click at [371, 57] on link "here" at bounding box center [367, 55] width 9 height 5
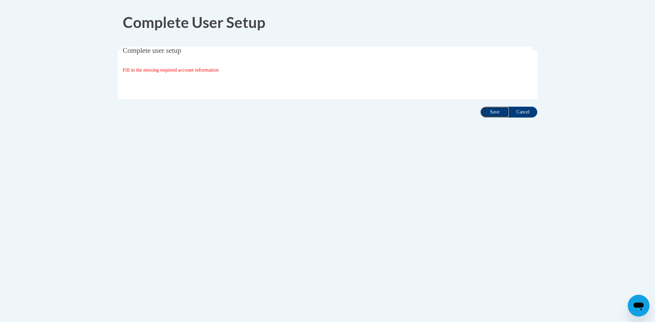
click at [494, 113] on input "Save" at bounding box center [494, 112] width 29 height 11
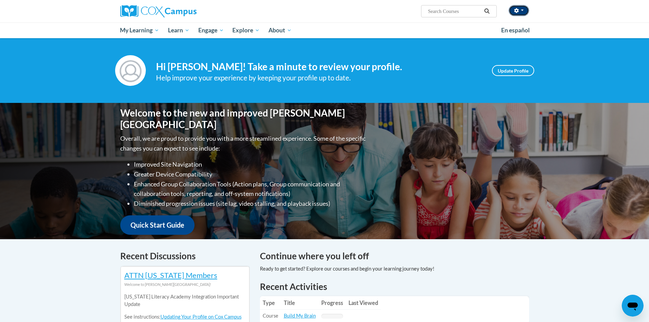
click at [526, 8] on button "button" at bounding box center [519, 10] width 20 height 11
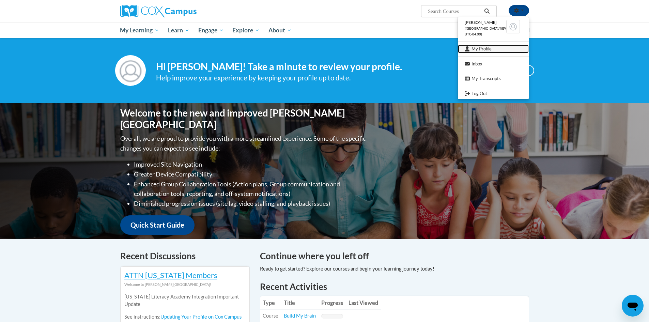
click at [475, 48] on link "My Profile" at bounding box center [493, 49] width 71 height 9
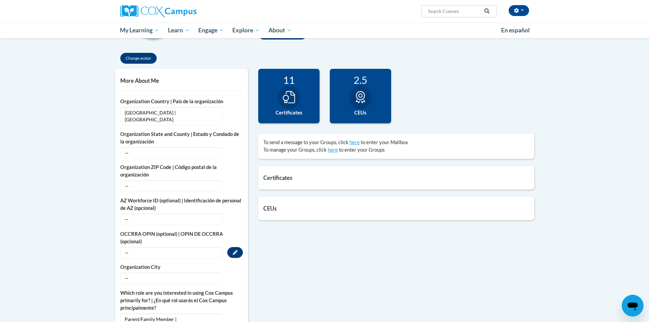
scroll to position [136, 0]
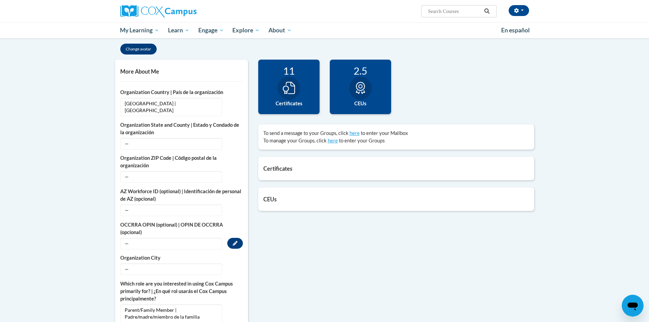
click at [151, 238] on span "—" at bounding box center [171, 244] width 102 height 12
click at [235, 241] on icon "Custom profile fields" at bounding box center [235, 243] width 5 height 5
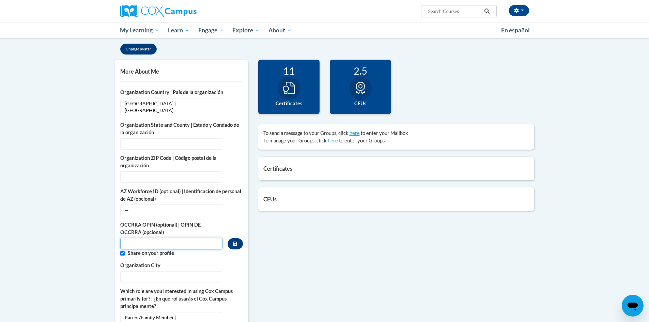
click at [170, 239] on input "Custom profile fields" at bounding box center [171, 244] width 103 height 12
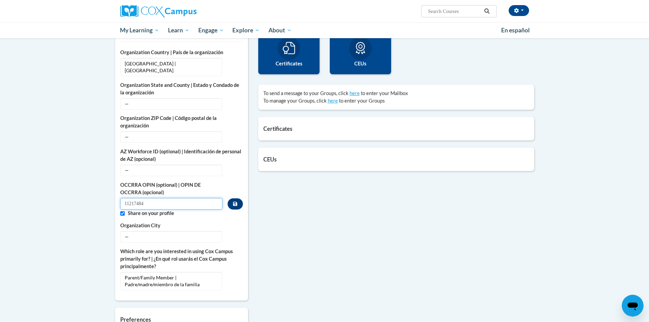
scroll to position [239, 0]
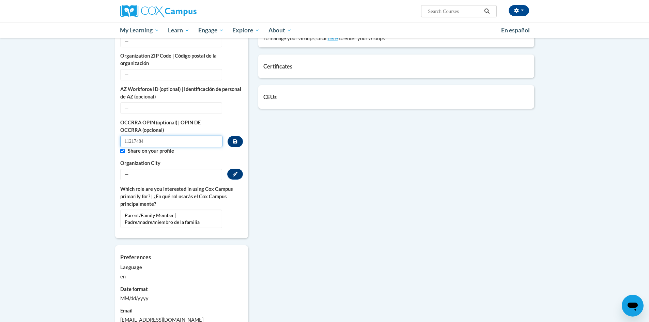
type input "11217484"
click at [175, 169] on span "—" at bounding box center [171, 175] width 102 height 12
click at [239, 169] on button "Edit" at bounding box center [235, 174] width 16 height 11
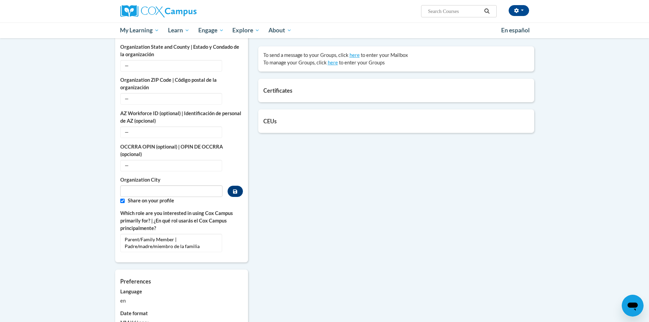
scroll to position [205, 0]
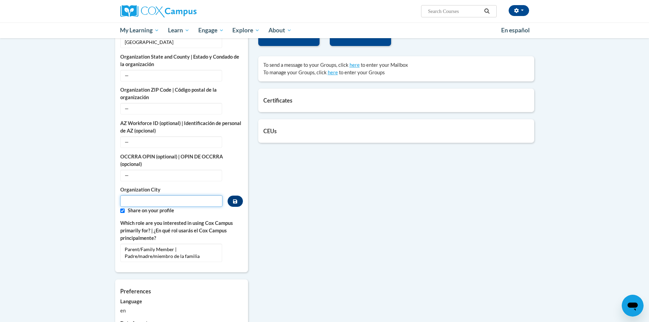
click at [166, 195] on input "Metadata input" at bounding box center [171, 201] width 103 height 12
type input "Columbus"
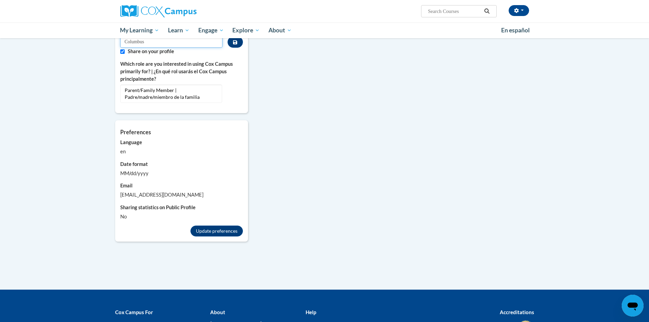
scroll to position [375, 0]
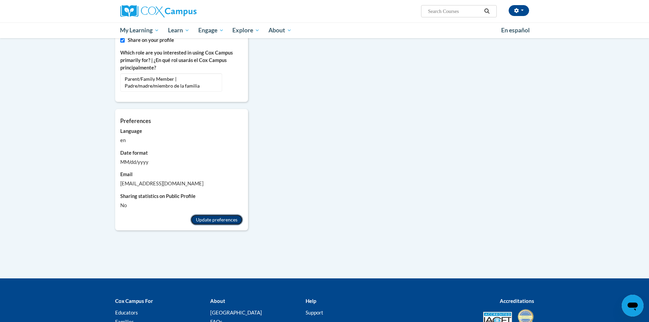
click at [219, 214] on button "Update preferences" at bounding box center [217, 219] width 53 height 11
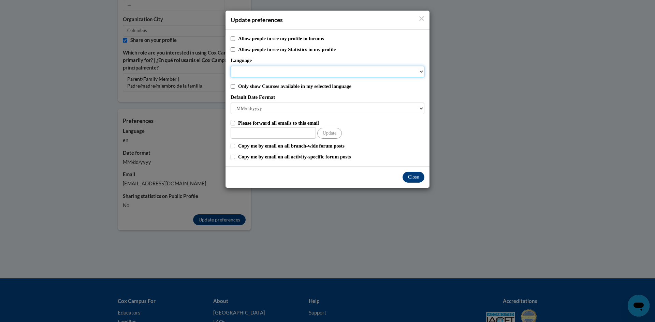
click at [253, 70] on select "Language" at bounding box center [327, 72] width 194 height 12
click at [253, 71] on select "Language" at bounding box center [327, 72] width 194 height 12
click at [422, 70] on select "Language" at bounding box center [327, 72] width 194 height 12
drag, startPoint x: 417, startPoint y: 73, endPoint x: 406, endPoint y: 74, distance: 11.4
click at [416, 73] on select "Language" at bounding box center [327, 72] width 194 height 12
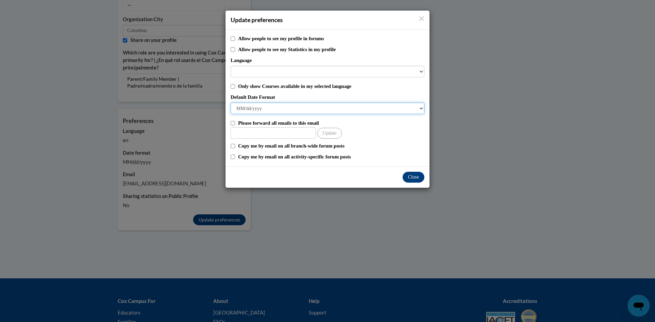
click at [270, 110] on select "M/d/yyyy M/d/yy MM/dd/yy MM/dd/yyyy yy/MM/dd yyyy-MM-dd dd-MMM-yyyy dd/MM/yyyy …" at bounding box center [327, 109] width 194 height 12
click at [270, 130] on input "Other Email" at bounding box center [272, 133] width 85 height 12
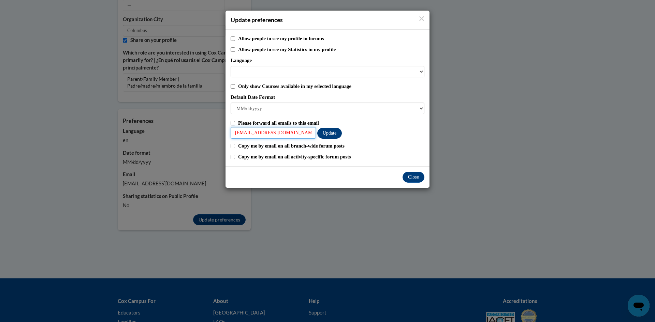
type input "[EMAIL_ADDRESS][DOMAIN_NAME]"
click at [331, 133] on button "Update" at bounding box center [329, 133] width 25 height 11
click at [414, 180] on button "Close" at bounding box center [413, 177] width 22 height 11
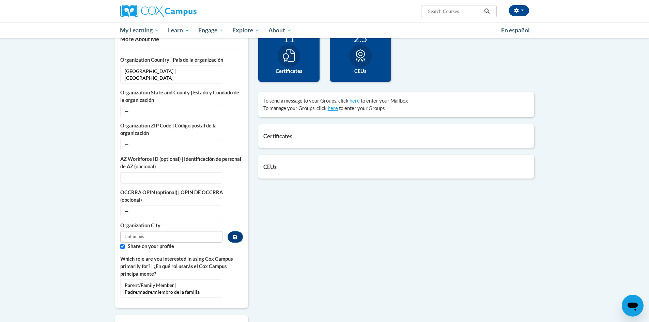
scroll to position [157, 0]
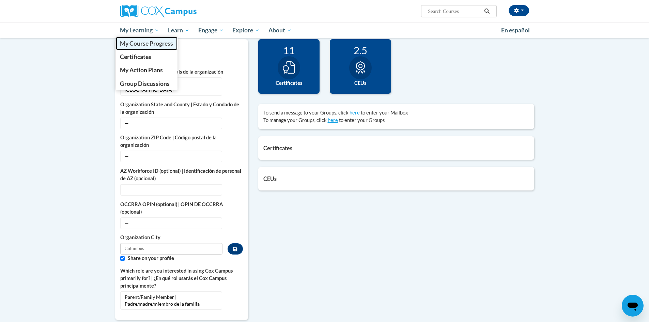
click at [136, 43] on span "My Course Progress" at bounding box center [146, 43] width 53 height 7
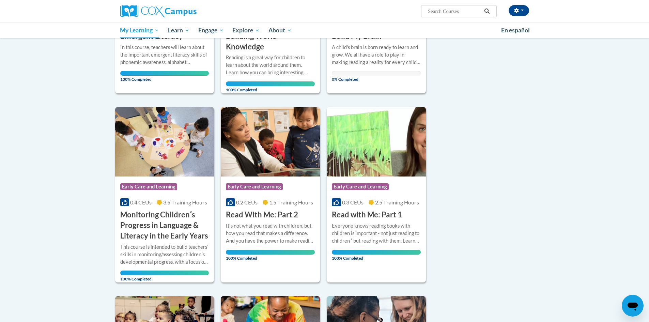
scroll to position [136, 0]
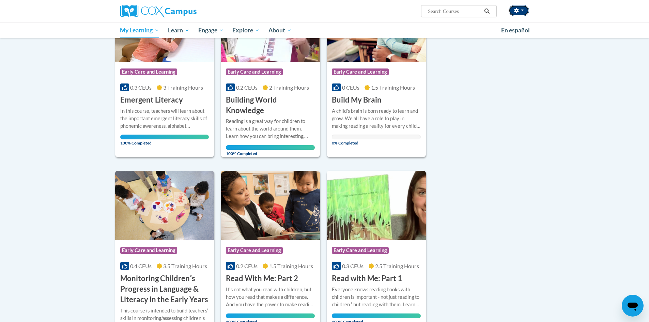
click at [520, 11] on button "button" at bounding box center [519, 10] width 20 height 11
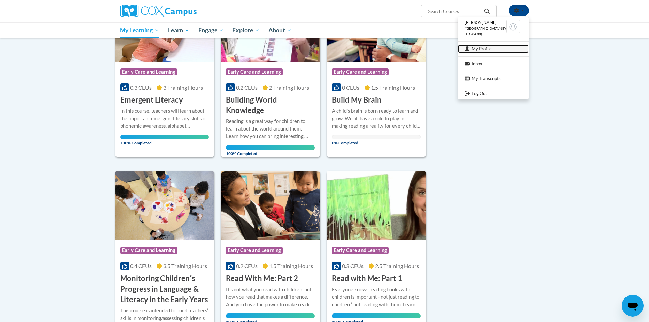
click at [485, 45] on link "My Profile" at bounding box center [493, 49] width 71 height 9
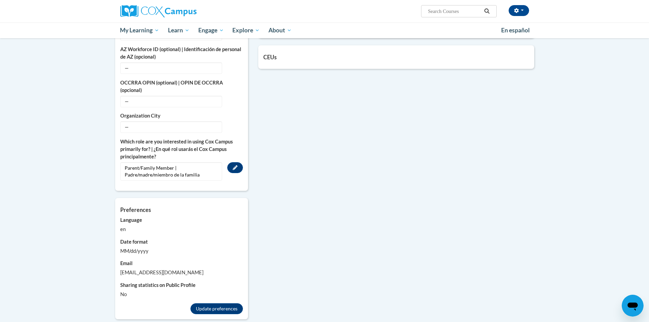
scroll to position [239, 0]
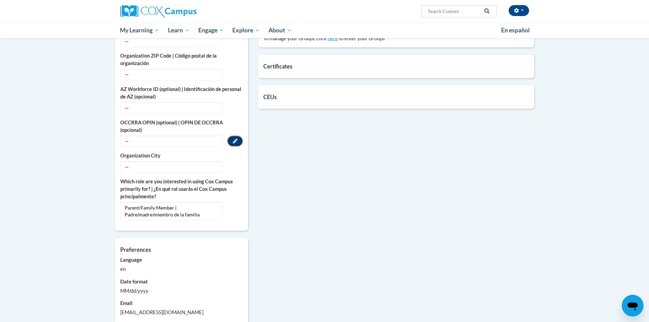
click at [236, 137] on button "Edit" at bounding box center [235, 141] width 16 height 11
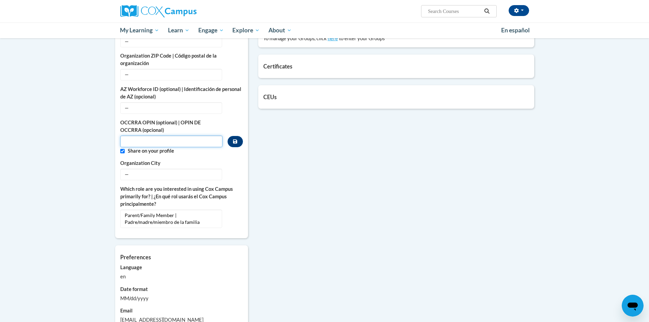
click at [144, 136] on input "Custom profile fields" at bounding box center [171, 142] width 103 height 12
type input "11217484"
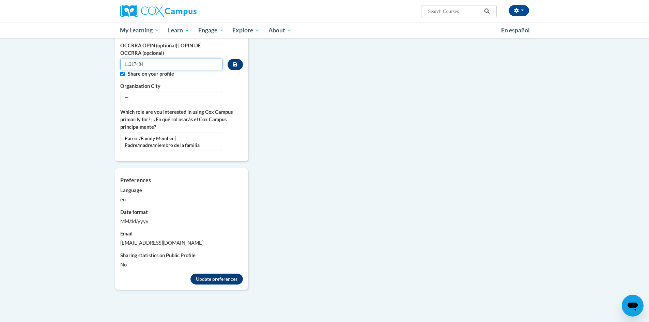
scroll to position [341, 0]
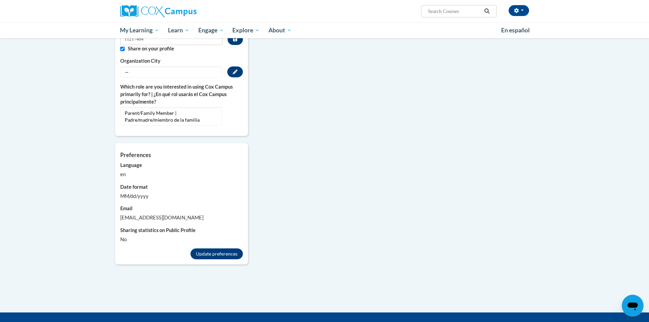
click at [151, 66] on span "—" at bounding box center [171, 72] width 102 height 12
click at [236, 70] on icon "Custom profile fields" at bounding box center [235, 72] width 5 height 5
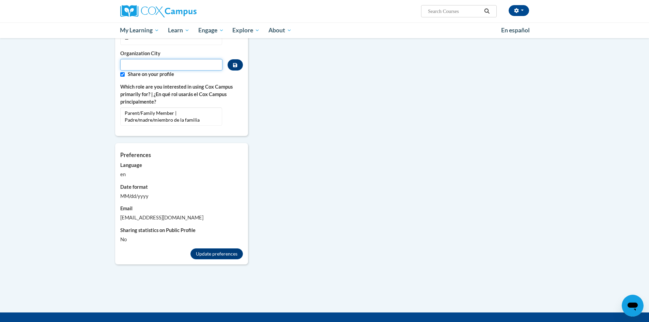
click at [150, 59] on input "Metadata input" at bounding box center [171, 65] width 103 height 12
type input "Columbus"
click at [135, 171] on div "en" at bounding box center [181, 175] width 123 height 8
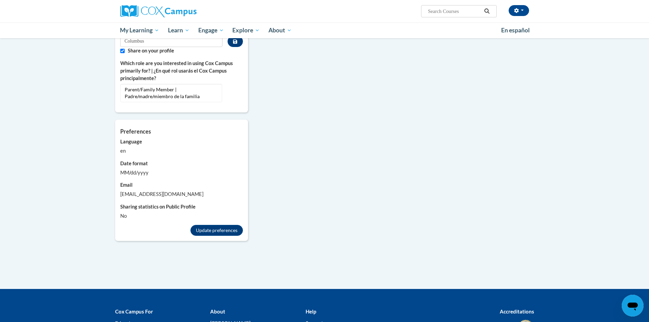
scroll to position [409, 0]
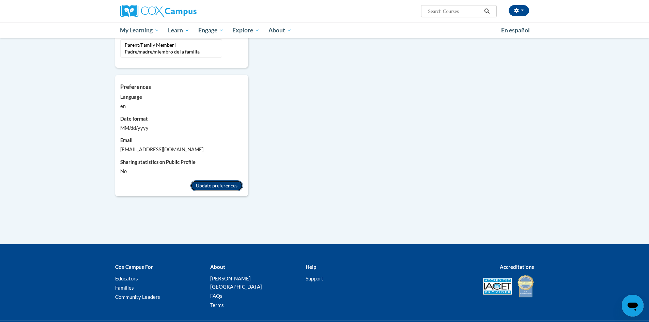
click at [212, 181] on button "Update preferences" at bounding box center [217, 185] width 53 height 11
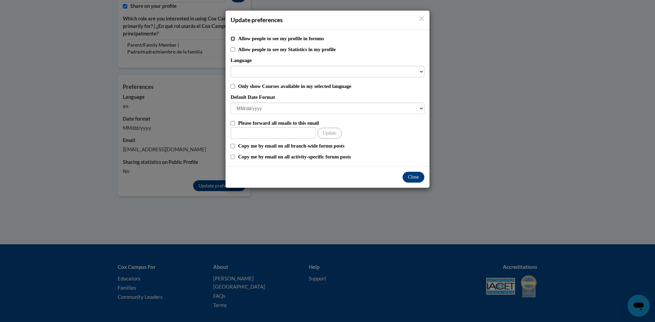
click at [233, 38] on input "Allow people to see my profile in forums" at bounding box center [232, 38] width 4 height 4
checkbox input "true"
click at [233, 51] on input "Allow people to see my Statistics in my profile" at bounding box center [232, 49] width 4 height 4
checkbox input "true"
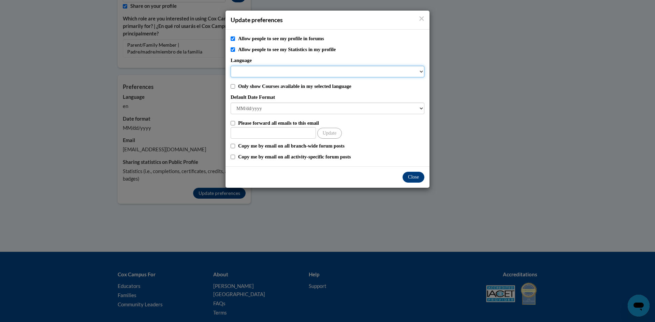
click at [257, 73] on select "Language" at bounding box center [327, 72] width 194 height 12
click at [263, 88] on label "Only show Courses available in my selected language" at bounding box center [331, 87] width 186 height 8
click at [235, 88] on input "Only show Courses available in my selected language" at bounding box center [232, 86] width 4 height 4
checkbox input "true"
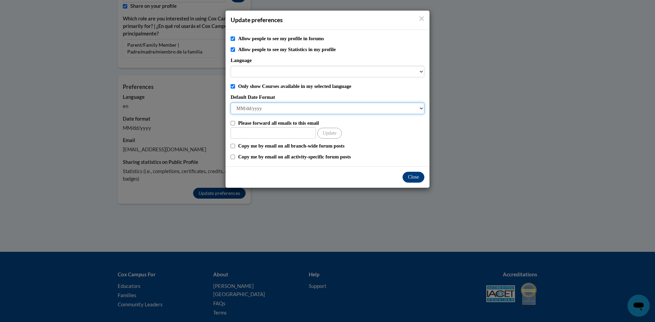
click at [242, 105] on select "M/d/yyyy M/d/yy MM/dd/yy MM/dd/yyyy yy/MM/dd yyyy-MM-dd dd-MMM-yyyy dd/MM/yyyy …" at bounding box center [327, 109] width 194 height 12
click at [230, 103] on select "M/d/yyyy M/d/yy MM/dd/yy MM/dd/yyyy yy/MM/dd yyyy-MM-dd dd-MMM-yyyy dd/MM/yyyy …" at bounding box center [327, 109] width 194 height 12
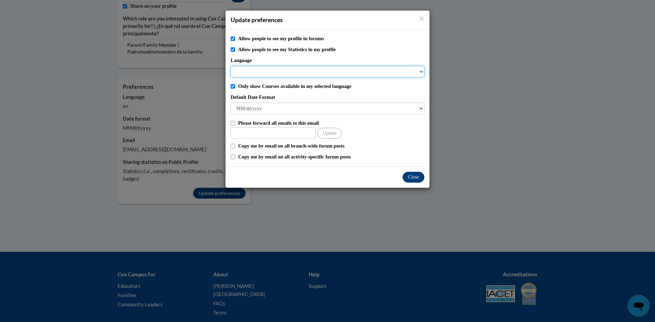
click at [423, 73] on select "Language" at bounding box center [327, 72] width 194 height 12
click at [251, 72] on select "Language" at bounding box center [327, 72] width 194 height 12
click at [256, 73] on select "Language" at bounding box center [327, 72] width 194 height 12
click at [420, 70] on select "Language" at bounding box center [327, 72] width 194 height 12
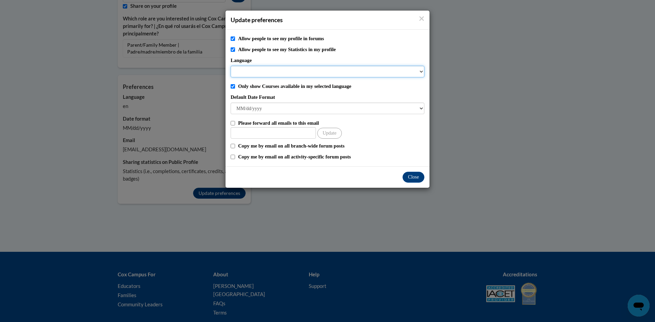
click at [385, 75] on select "Language" at bounding box center [327, 72] width 194 height 12
click at [236, 123] on div "Please forward all emails to this email" at bounding box center [327, 123] width 194 height 8
click at [231, 124] on input "Please forward all emails to this email" at bounding box center [232, 123] width 4 height 4
checkbox input "true"
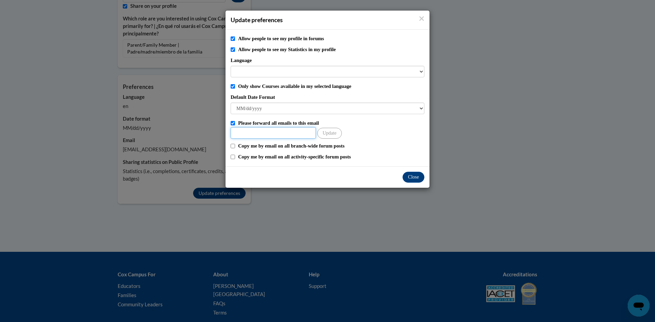
click at [265, 138] on input "Other Email" at bounding box center [272, 133] width 85 height 12
click at [366, 128] on div "Please forward all emails to this email Update" at bounding box center [327, 128] width 194 height 19
click at [233, 158] on input "Copy me by email on all activity-specific forum posts" at bounding box center [232, 157] width 4 height 4
checkbox input "true"
click at [271, 133] on input "Other Email" at bounding box center [272, 133] width 85 height 12
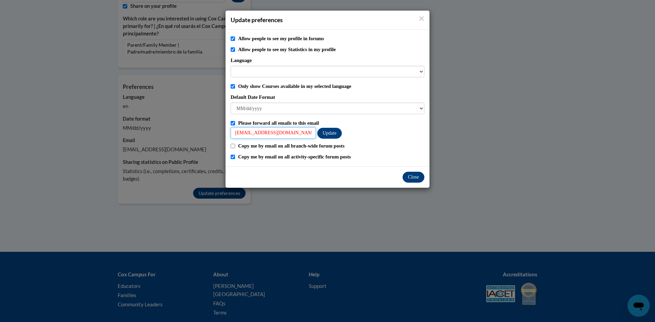
type input "[EMAIL_ADDRESS][DOMAIN_NAME]"
click at [414, 179] on button "Close" at bounding box center [413, 177] width 22 height 11
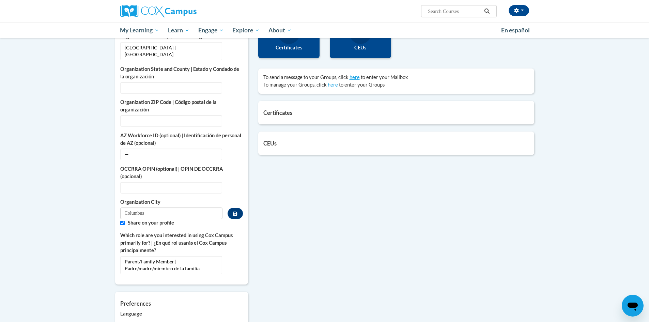
scroll to position [136, 0]
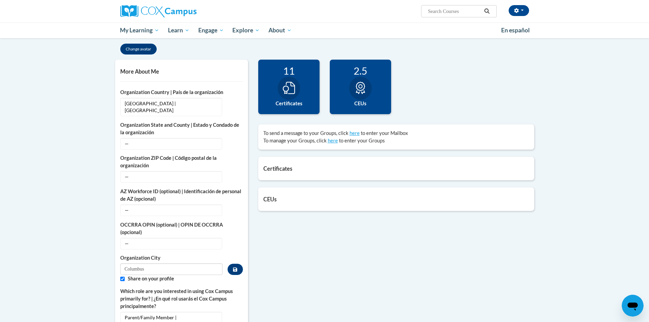
click at [291, 98] on div at bounding box center [289, 88] width 23 height 23
click at [290, 101] on label "Certificates" at bounding box center [289, 104] width 51 height 8
click at [355, 134] on link "here" at bounding box center [355, 133] width 10 height 6
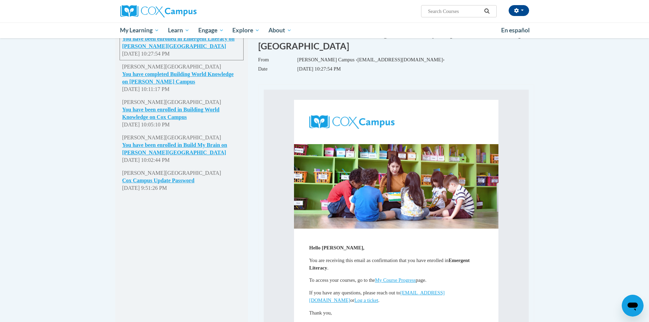
scroll to position [205, 0]
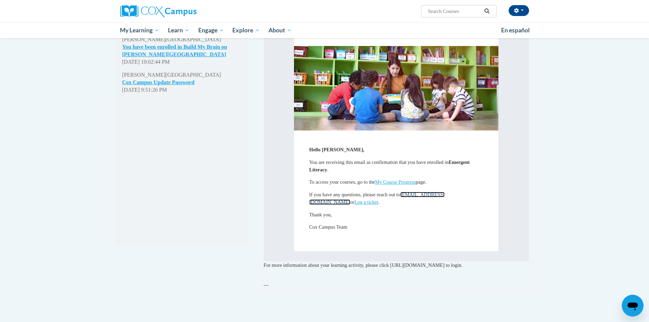
click at [434, 192] on link "[EMAIL_ADDRESS][DOMAIN_NAME]" at bounding box center [378, 198] width 136 height 13
click at [437, 192] on link "[EMAIL_ADDRESS][DOMAIN_NAME]" at bounding box center [378, 198] width 136 height 13
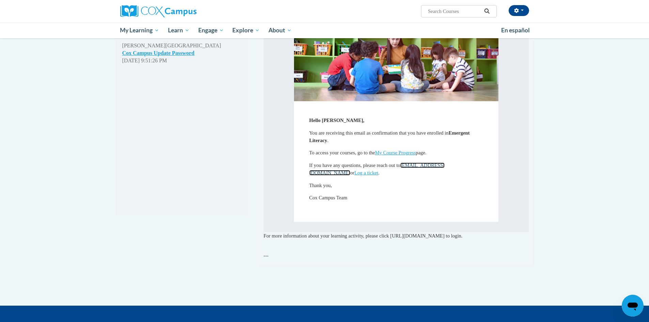
scroll to position [239, 0]
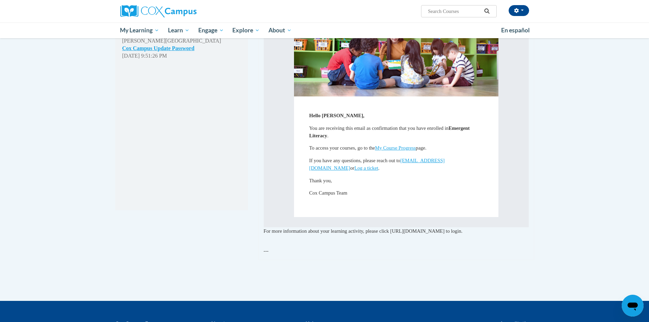
click at [630, 305] on icon "Open messaging window" at bounding box center [633, 307] width 10 height 8
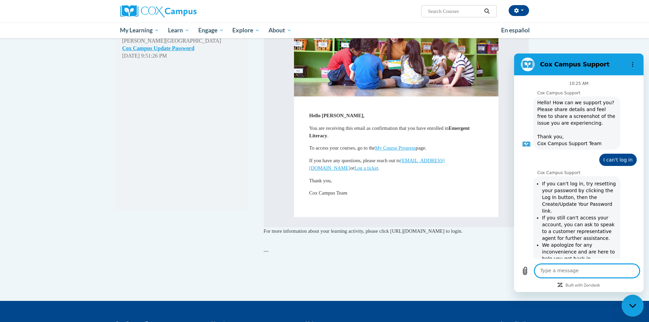
scroll to position [533, 0]
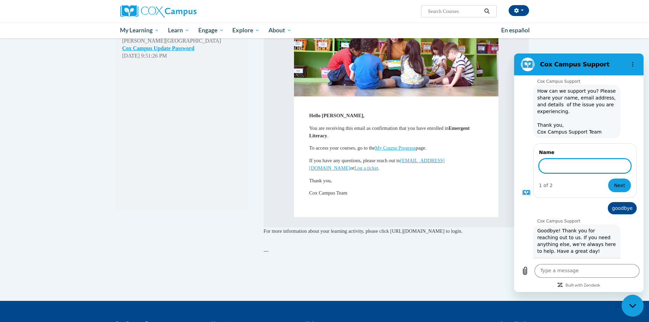
click at [573, 159] on input "Name" at bounding box center [585, 166] width 92 height 14
drag, startPoint x: 621, startPoint y: 147, endPoint x: 495, endPoint y: 153, distance: 126.3
click at [514, 153] on html "[PERSON_NAME] Campus Support 10:25 AM [PERSON_NAME] Campus Support [PERSON_NAME…" at bounding box center [579, 173] width 130 height 239
type input "Please confirm that my OPIN is registered. I have put it in several times but t…"
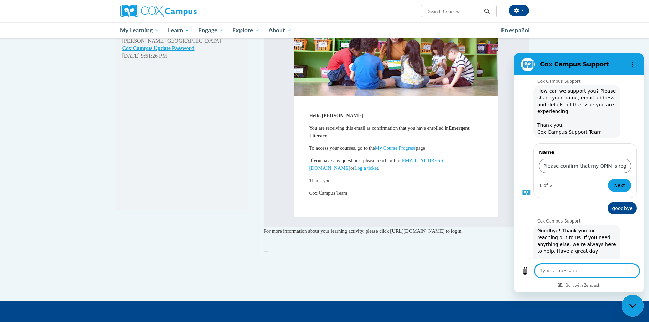
click at [575, 267] on textarea at bounding box center [587, 271] width 105 height 14
paste textarea "Please confirm that my OPIN is registered. I have put it in several times but t…"
type textarea "Please confirm that my OPIN is registered. I have put it in several times but t…"
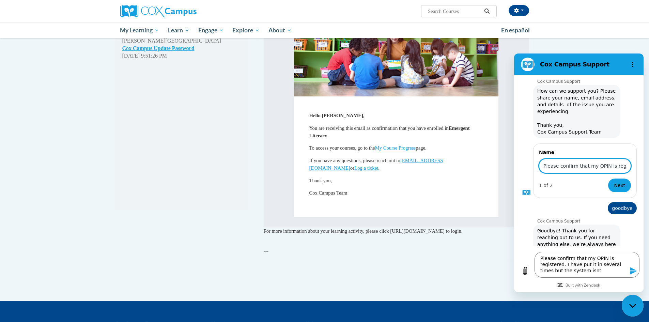
click at [542, 159] on input "Please confirm that my OPIN is registered. I have put it in several times but t…" at bounding box center [585, 166] width 92 height 14
drag, startPoint x: 542, startPoint y: 145, endPoint x: 1169, endPoint y: 216, distance: 630.3
click at [644, 143] on html "[PERSON_NAME] Campus Support 10:25 AM [PERSON_NAME] Campus Support [PERSON_NAME…" at bounding box center [579, 173] width 130 height 239
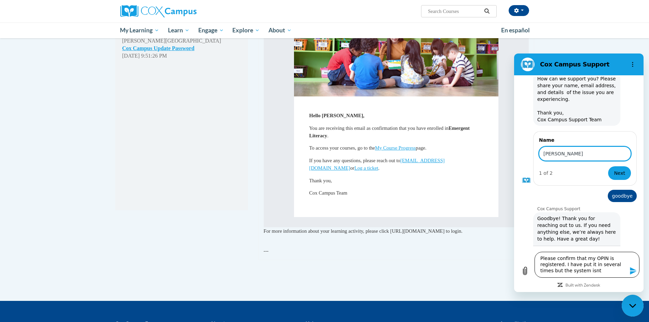
type input "[PERSON_NAME]"
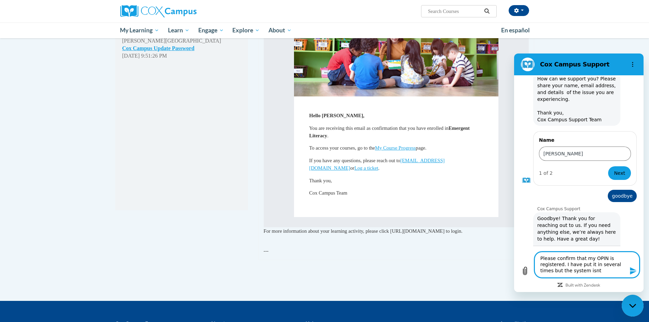
click at [577, 268] on textarea "Please confirm that my OPIN is registered. I have put it in several times but t…" at bounding box center [587, 265] width 105 height 26
click at [595, 270] on textarea "Please confirm that my OPIN is registered. I have put it in several times but t…" at bounding box center [587, 265] width 105 height 26
type textarea "Please confirm that my OPIN is registered. I have put it in several times but t…"
click at [632, 272] on icon "Send message" at bounding box center [633, 271] width 6 height 8
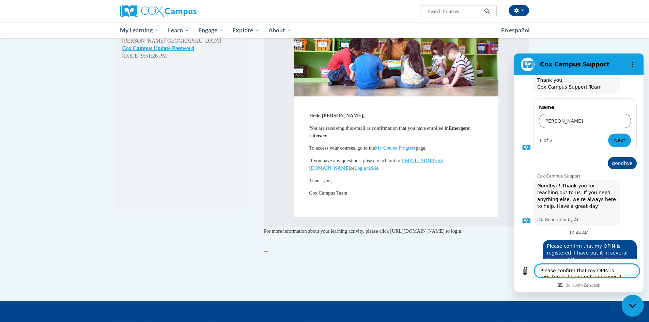
scroll to position [579, 0]
click at [586, 269] on textarea "Please confirm that my OPIN is registered. I have put it in several times but t…" at bounding box center [587, 271] width 105 height 14
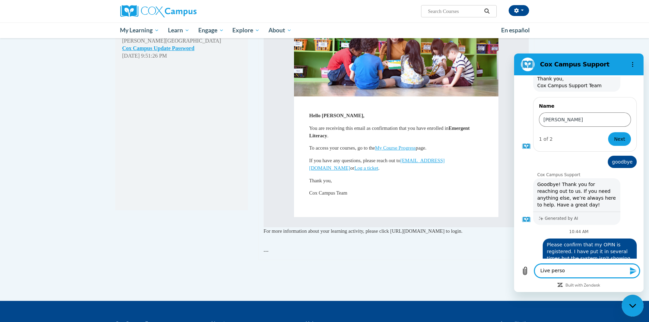
type textarea "Live person"
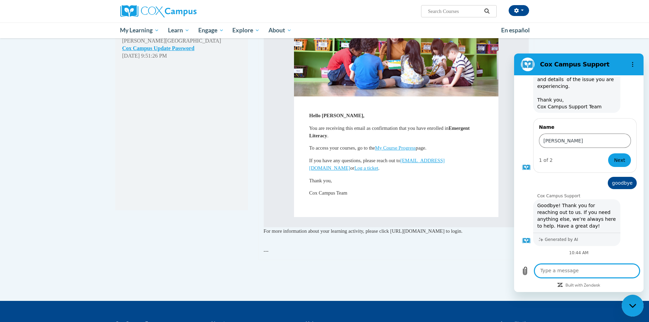
scroll to position [592, 0]
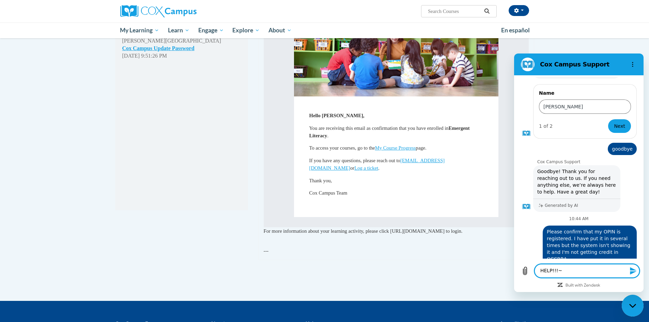
type textarea "HELP!!!"
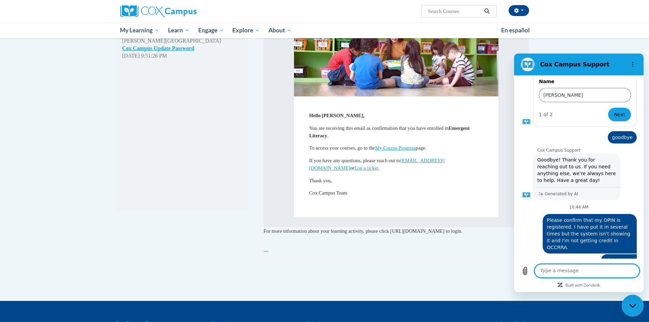
scroll to position [605, 0]
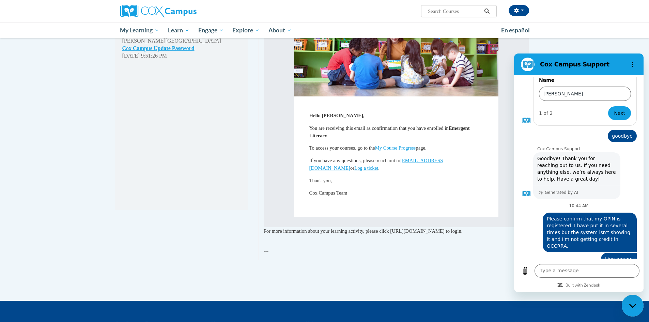
click at [632, 309] on div "Close messaging window" at bounding box center [633, 306] width 20 height 20
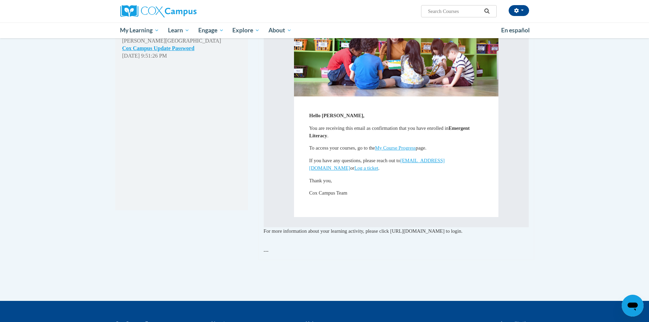
click at [634, 308] on icon "Open messaging window" at bounding box center [633, 307] width 10 height 8
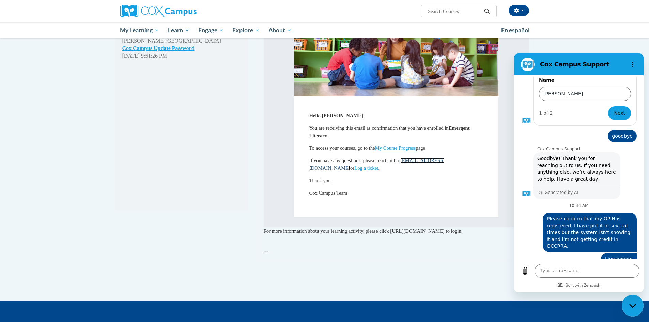
click at [444, 158] on link "[EMAIL_ADDRESS][DOMAIN_NAME]" at bounding box center [378, 164] width 136 height 13
click at [433, 158] on link "[EMAIL_ADDRESS][DOMAIN_NAME]" at bounding box center [378, 164] width 136 height 13
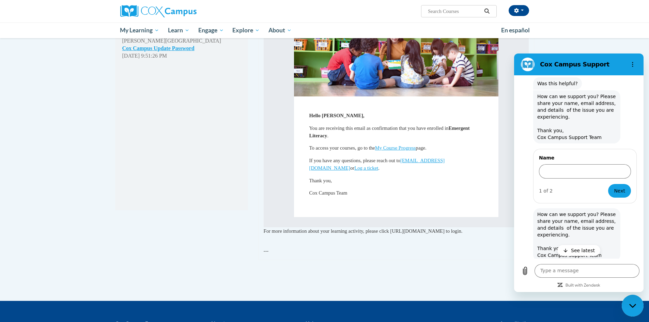
scroll to position [1051, 0]
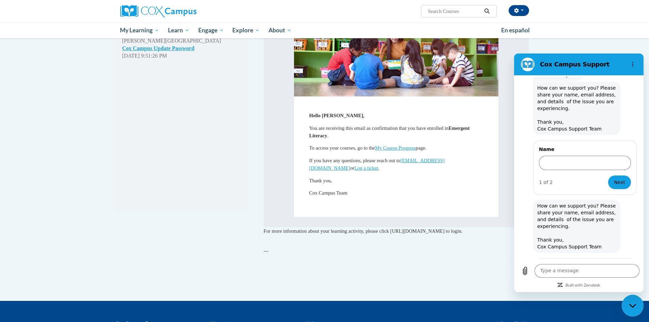
click at [562, 274] on input "Name" at bounding box center [585, 281] width 92 height 14
type input "[PERSON_NAME]"
click at [609, 294] on button "Next" at bounding box center [620, 301] width 23 height 14
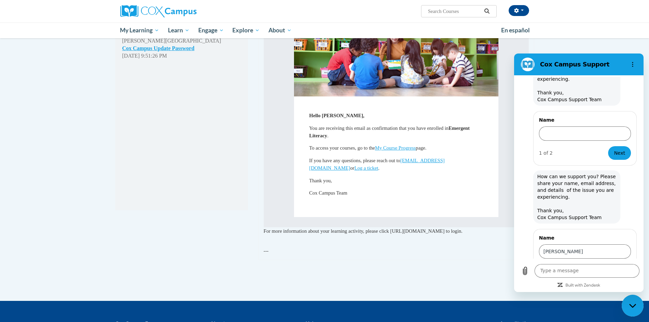
drag, startPoint x: 587, startPoint y: 220, endPoint x: 590, endPoint y: 219, distance: 3.4
click at [587, 274] on input "Email" at bounding box center [585, 281] width 92 height 14
type input "[EMAIL_ADDRESS][DOMAIN_NAME]"
click at [608, 294] on button "Send" at bounding box center [620, 301] width 24 height 14
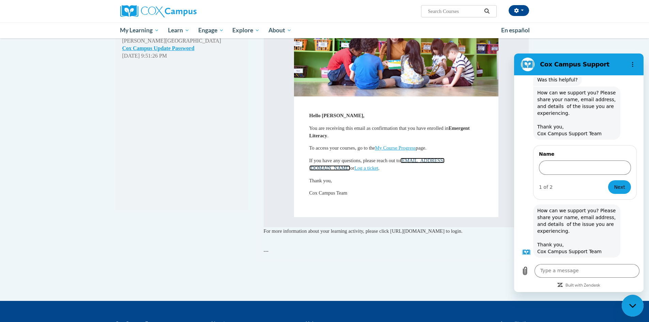
click at [445, 158] on link "[EMAIL_ADDRESS][DOMAIN_NAME]" at bounding box center [378, 164] width 136 height 13
click at [439, 158] on link "[EMAIL_ADDRESS][DOMAIN_NAME]" at bounding box center [378, 164] width 136 height 13
click at [425, 158] on link "[EMAIL_ADDRESS][DOMAIN_NAME]" at bounding box center [378, 164] width 136 height 13
